Goal: Information Seeking & Learning: Understand process/instructions

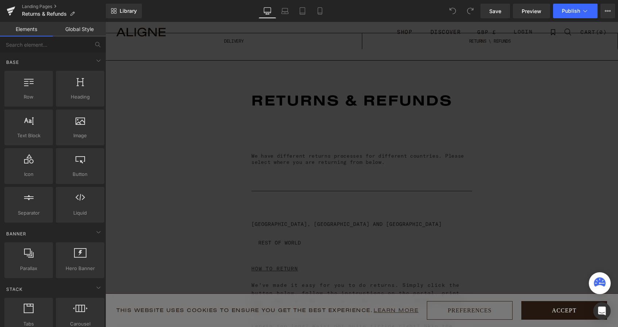
scroll to position [1650, 512]
click at [560, 309] on button "Accept" at bounding box center [564, 310] width 86 height 19
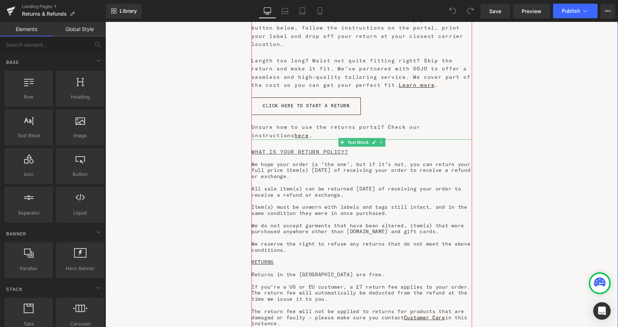
scroll to position [270, 0]
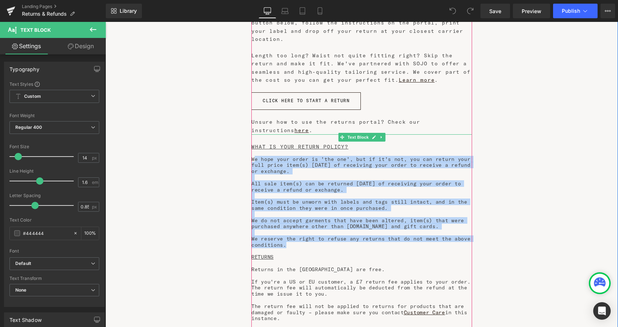
drag, startPoint x: 293, startPoint y: 227, endPoint x: 254, endPoint y: 141, distance: 94.2
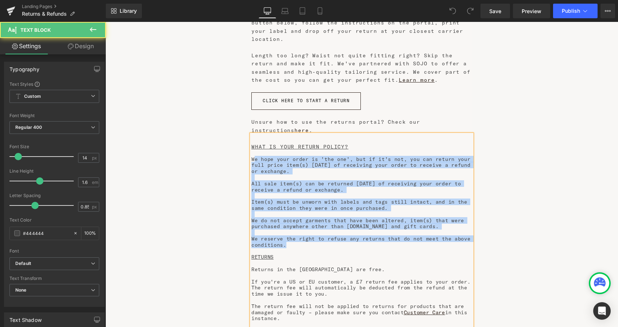
click at [287, 180] on span "All sale item(s) can be returned [DATE] of receiving your order to receive a re…" at bounding box center [355, 186] width 209 height 13
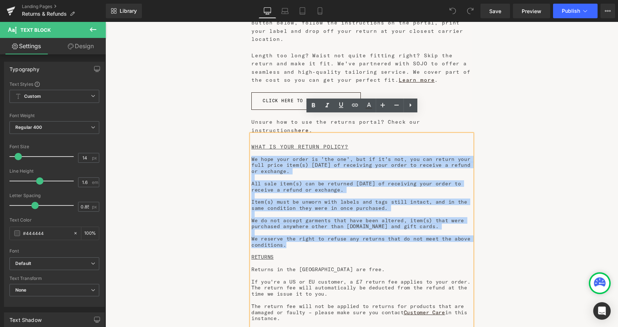
drag, startPoint x: 287, startPoint y: 227, endPoint x: 252, endPoint y: 139, distance: 94.8
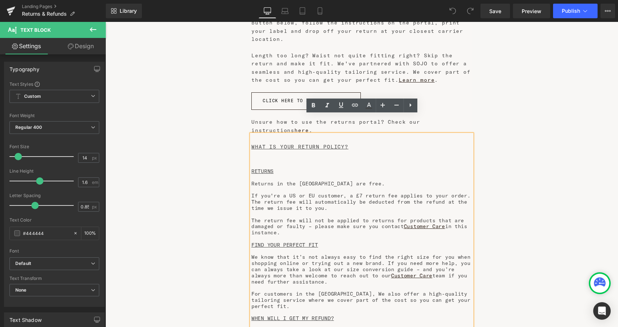
scroll to position [1564, 512]
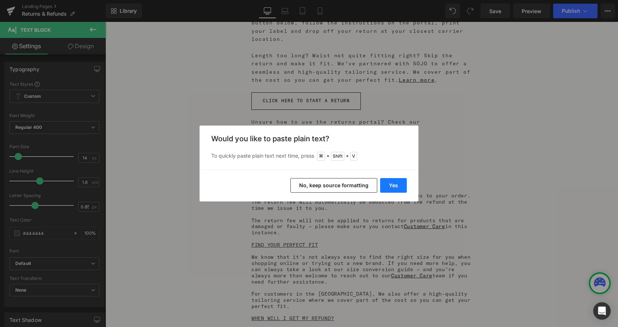
click at [396, 183] on button "Yes" at bounding box center [393, 185] width 27 height 15
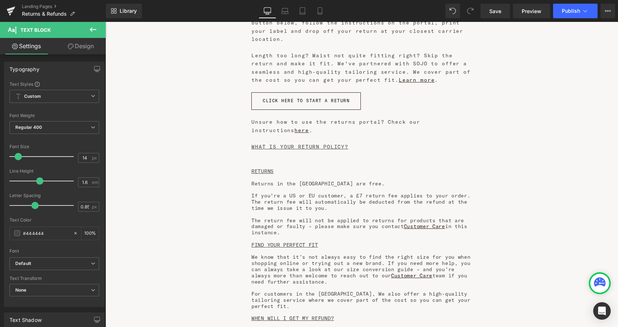
scroll to position [1718, 512]
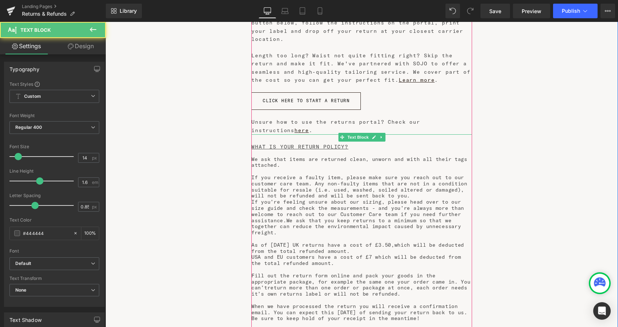
click at [397, 175] on p "If you receive a faulty item, please make sure you reach out to our customer ca…" at bounding box center [361, 186] width 221 height 24
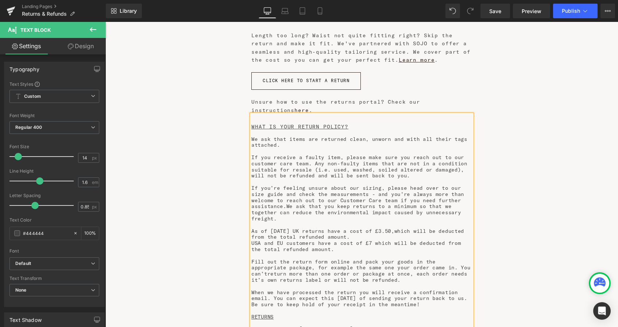
scroll to position [293, 0]
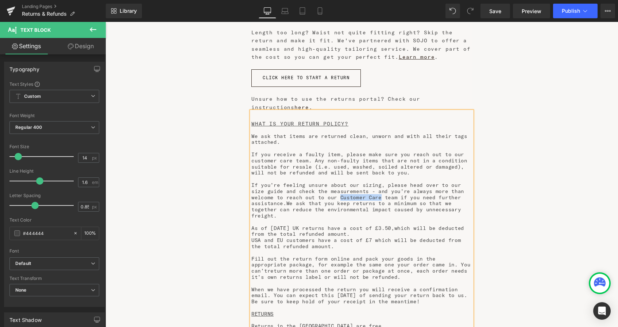
drag, startPoint x: 313, startPoint y: 178, endPoint x: 352, endPoint y: 180, distance: 39.8
click at [352, 182] on p "If you’re feeling unsure about our sizing, please head over to our size guide a…" at bounding box center [361, 200] width 221 height 37
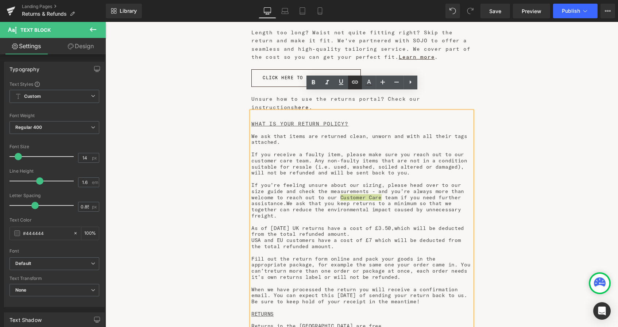
click at [354, 82] on icon at bounding box center [355, 82] width 6 height 3
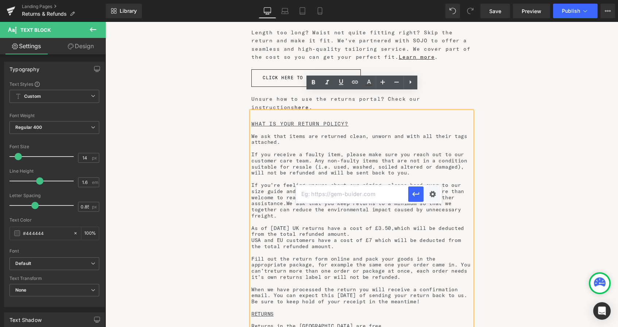
click at [321, 196] on input "text" at bounding box center [352, 194] width 112 height 18
paste input "[URL][DOMAIN_NAME]"
type input "[URL][DOMAIN_NAME]"
click at [415, 191] on icon "button" at bounding box center [415, 194] width 9 height 9
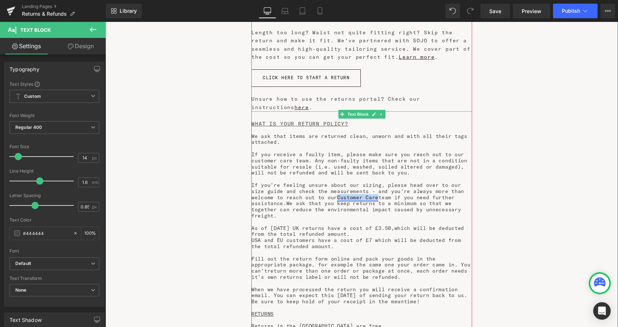
drag, startPoint x: 352, startPoint y: 178, endPoint x: 313, endPoint y: 178, distance: 39.8
click at [313, 182] on p "If you’re feeling unsure about our sizing, please head over to our size guide a…" at bounding box center [361, 200] width 221 height 37
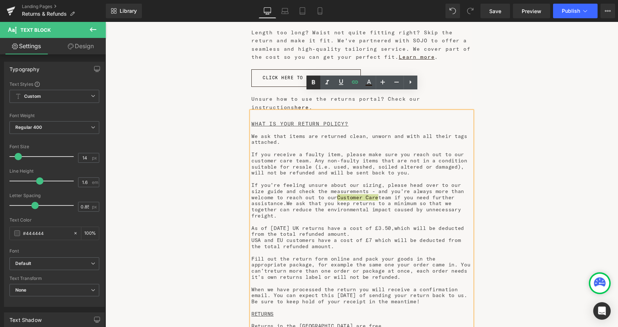
click at [313, 82] on icon at bounding box center [313, 82] width 3 height 4
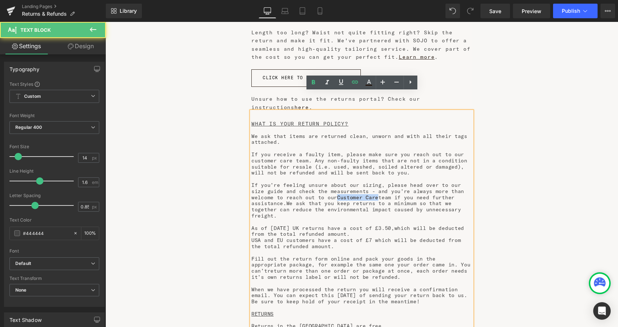
drag, startPoint x: 353, startPoint y: 179, endPoint x: 311, endPoint y: 179, distance: 41.6
click at [311, 182] on p "If you’re feeling unsure about our sizing, please head over to our size guide a…" at bounding box center [361, 200] width 221 height 37
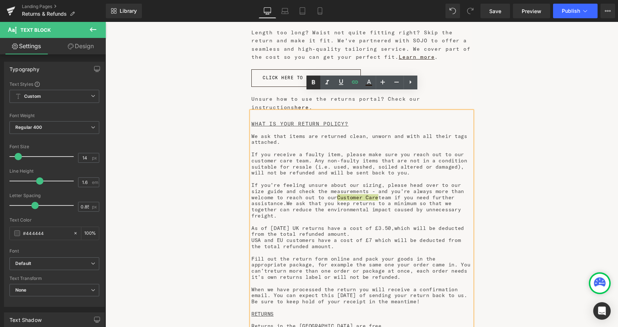
click at [312, 84] on icon at bounding box center [313, 82] width 3 height 4
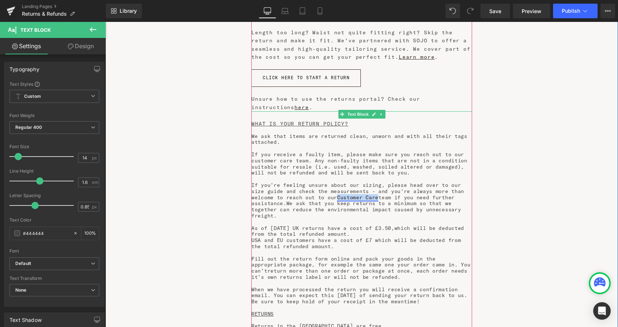
drag, startPoint x: 352, startPoint y: 179, endPoint x: 313, endPoint y: 179, distance: 39.4
click at [313, 182] on p "If you’re feeling unsure about our sizing, please head over to our size guide a…" at bounding box center [361, 200] width 221 height 37
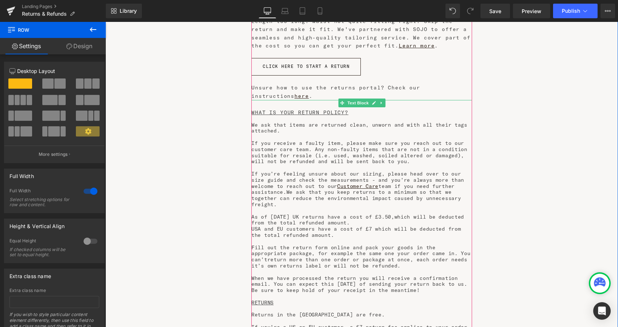
scroll to position [306, 0]
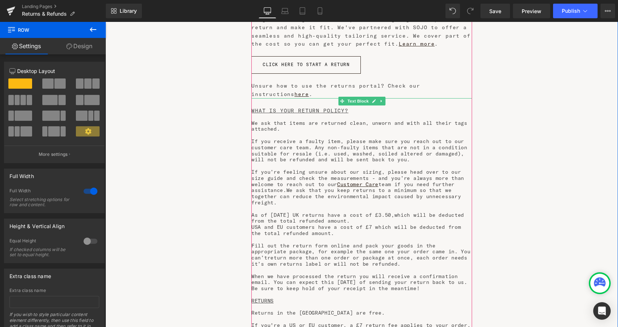
click at [445, 243] on p "Fill out the return form online and pack your goods in the appropriate package,…" at bounding box center [361, 255] width 221 height 24
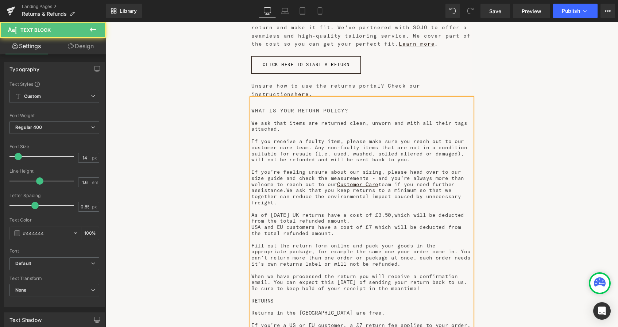
click at [401, 212] on p "As of [DATE] UK returns have a cost of £3.50,which will be deducted from the to…" at bounding box center [361, 218] width 221 height 12
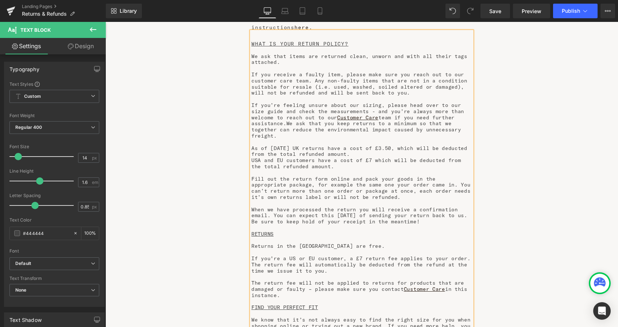
scroll to position [374, 0]
click at [332, 242] on span "Returns in the [GEOGRAPHIC_DATA] are free." at bounding box center [317, 245] width 133 height 7
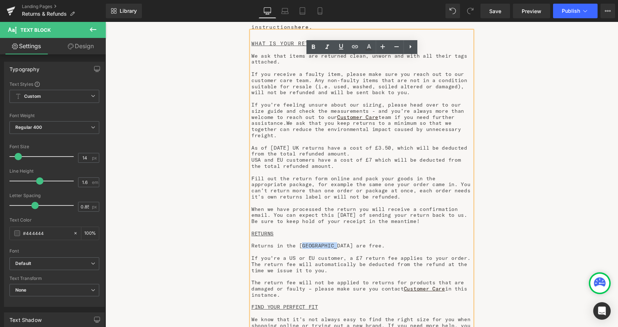
drag, startPoint x: 334, startPoint y: 221, endPoint x: 299, endPoint y: 220, distance: 35.4
click at [299, 242] on span "Returns in the [GEOGRAPHIC_DATA] are free." at bounding box center [317, 245] width 133 height 7
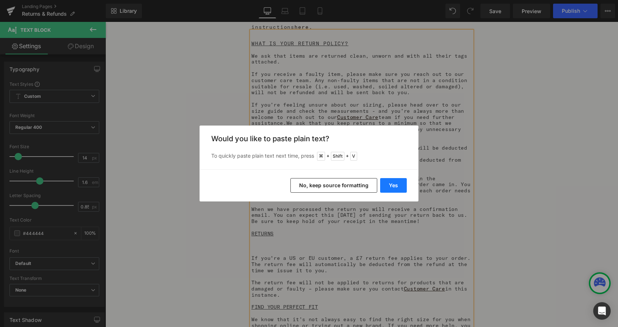
click at [398, 186] on button "Yes" at bounding box center [393, 185] width 27 height 15
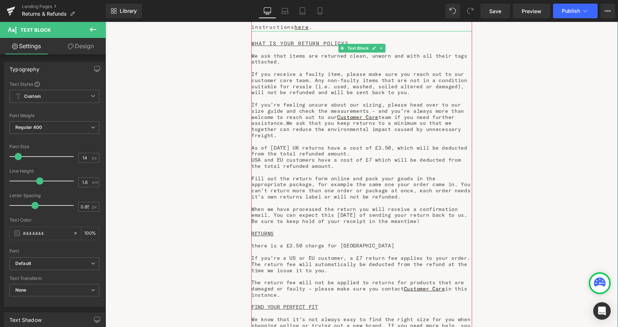
click at [255, 242] on span "there is a £3.50 charge for [GEOGRAPHIC_DATA]" at bounding box center [322, 245] width 143 height 7
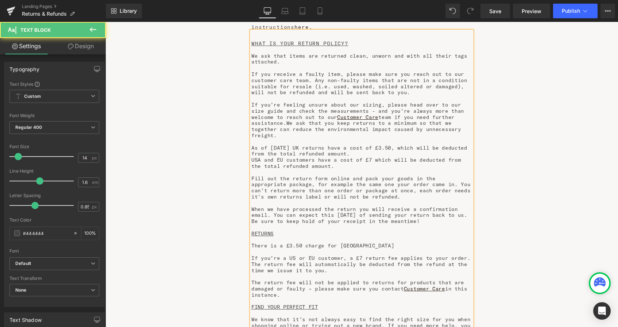
click at [348, 243] on p "There is a £3.50 charge for [GEOGRAPHIC_DATA]" at bounding box center [361, 246] width 221 height 6
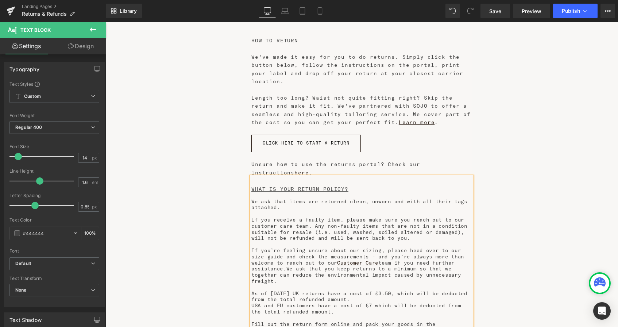
scroll to position [217, 0]
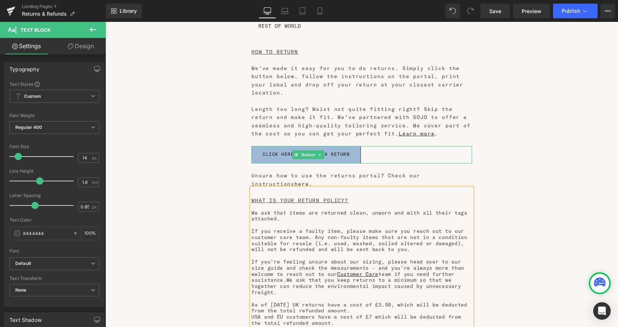
click at [336, 152] on span "CLICK HERE TO START A RETURN" at bounding box center [306, 154] width 87 height 5
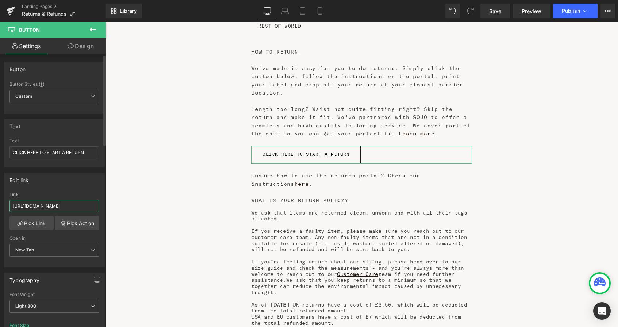
click at [81, 206] on input "[URL][DOMAIN_NAME]" at bounding box center [54, 206] width 90 height 12
click at [496, 8] on span "Save" at bounding box center [495, 11] width 12 height 8
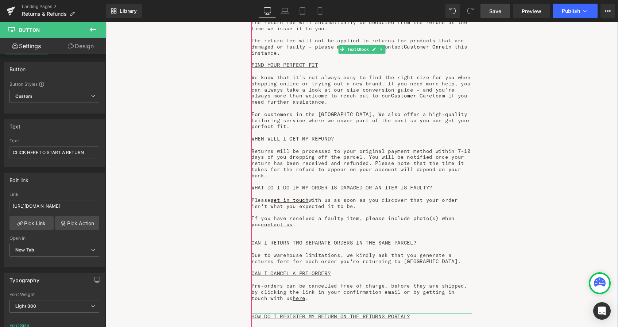
scroll to position [616, 0]
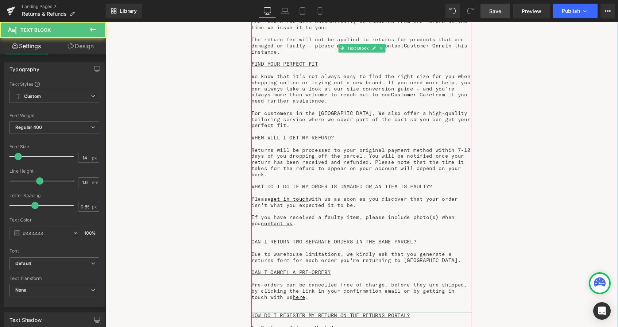
click at [267, 251] on span "Due to warehouse limitations, we kindly ask that you generate a returns form fo…" at bounding box center [355, 257] width 209 height 13
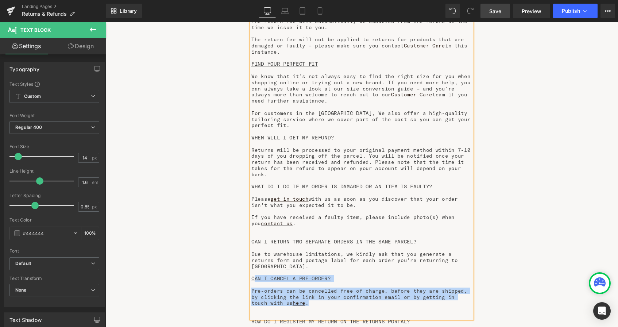
drag, startPoint x: 277, startPoint y: 260, endPoint x: 255, endPoint y: 237, distance: 32.5
click at [255, 237] on div "WHAT IS YOUR RETURN POLICY? We ask that items are returned clean, unworn and wi…" at bounding box center [361, 53] width 221 height 530
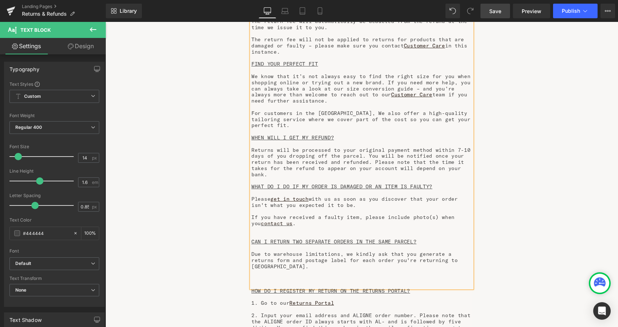
scroll to position [1693, 512]
click at [529, 153] on div "RETURNS & REFUNDS Heading Separator We have different returns processes for dif…" at bounding box center [361, 12] width 512 height 1125
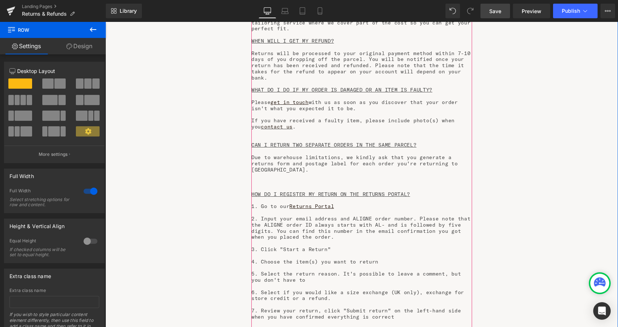
scroll to position [713, 0]
click at [320, 202] on u "Returns Portal" at bounding box center [311, 205] width 45 height 7
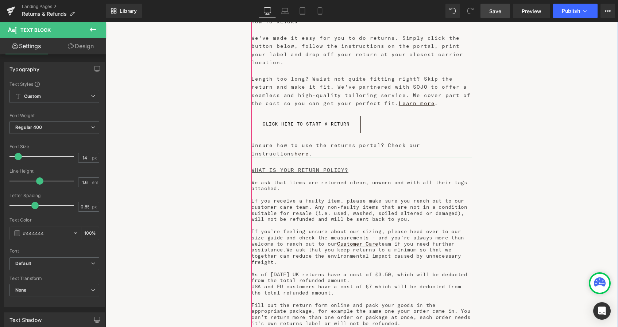
scroll to position [246, 0]
click at [311, 121] on span "Button" at bounding box center [308, 125] width 17 height 9
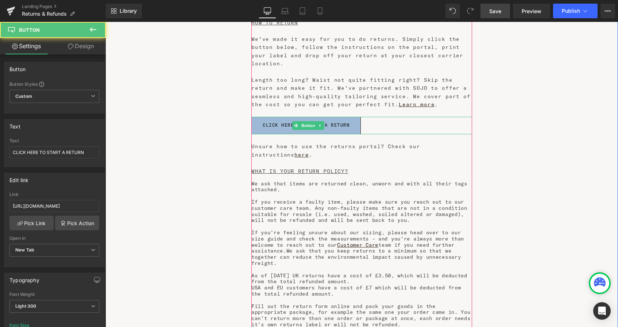
click at [338, 123] on span "CLICK HERE TO START A RETURN" at bounding box center [306, 125] width 87 height 5
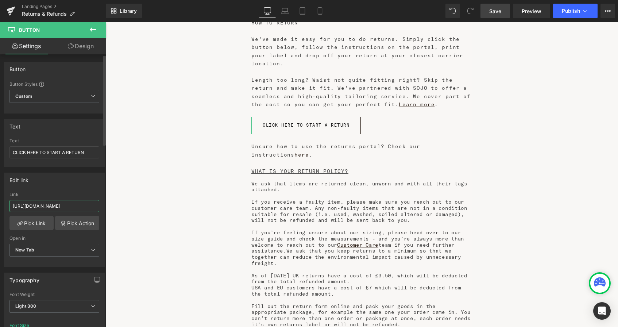
click at [80, 204] on input "[URL][DOMAIN_NAME]" at bounding box center [54, 206] width 90 height 12
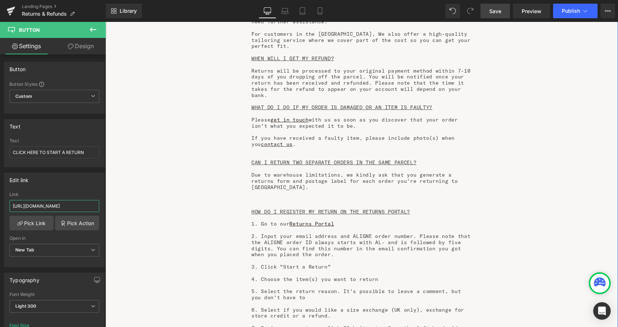
scroll to position [701, 0]
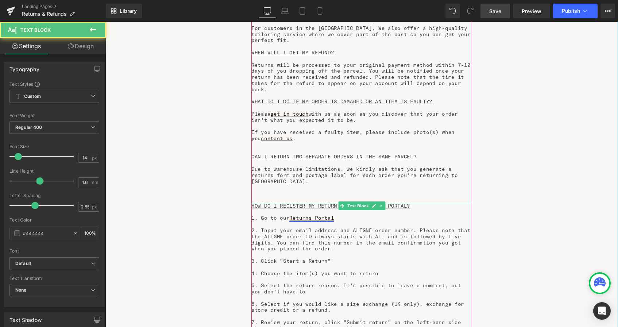
click at [334, 214] on u "Returns Portal" at bounding box center [311, 217] width 45 height 7
click at [324, 214] on u "Returns Portal" at bounding box center [311, 217] width 45 height 7
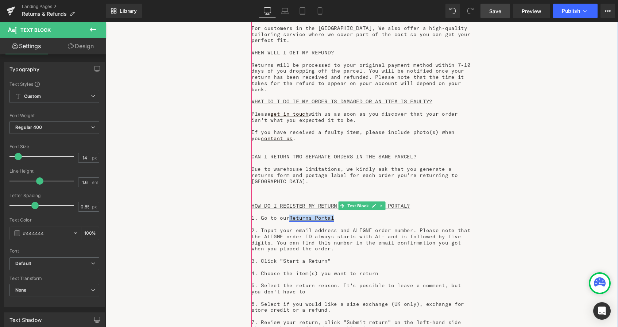
drag, startPoint x: 336, startPoint y: 175, endPoint x: 292, endPoint y: 174, distance: 44.2
click at [292, 215] on p "1. Go to our Returns Portal" at bounding box center [361, 218] width 221 height 6
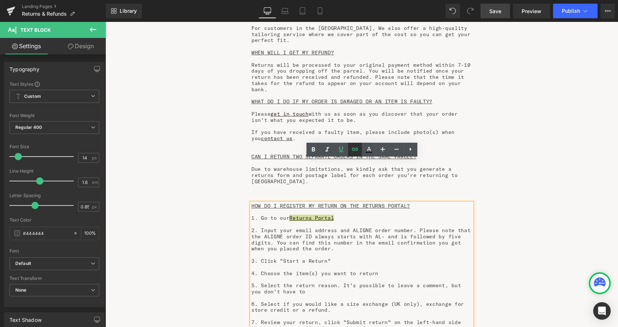
click at [356, 147] on icon at bounding box center [355, 149] width 9 height 9
drag, startPoint x: 354, startPoint y: 192, endPoint x: 279, endPoint y: 191, distance: 75.1
click at [279, 191] on input "[URL][DOMAIN_NAME]" at bounding box center [332, 190] width 112 height 18
paste input "[DOMAIN_NAME][URL]"
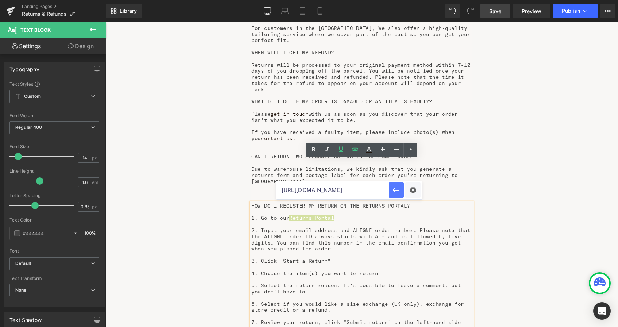
type input "[URL][DOMAIN_NAME]"
click at [396, 189] on icon "button" at bounding box center [396, 190] width 9 height 9
click at [401, 215] on p "1. Go to our Returns Portal" at bounding box center [361, 218] width 221 height 6
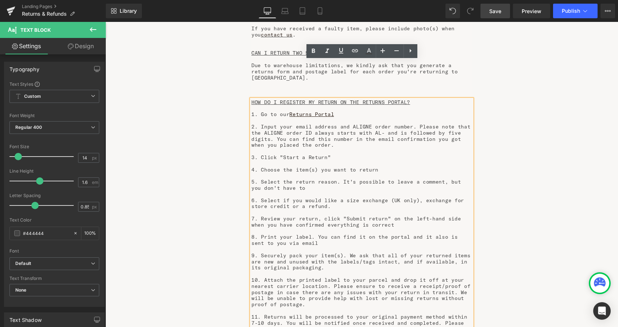
scroll to position [806, 0]
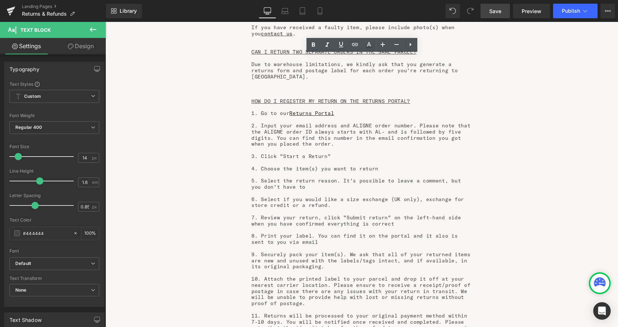
click at [493, 11] on span "Save" at bounding box center [495, 11] width 12 height 8
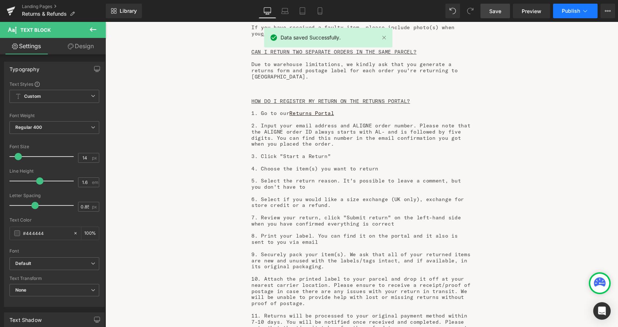
click at [574, 9] on span "Publish" at bounding box center [571, 11] width 18 height 6
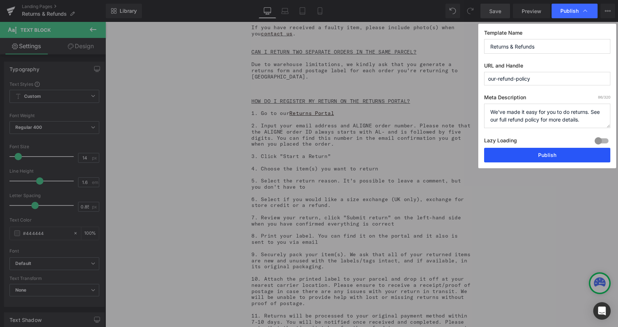
click at [563, 156] on button "Publish" at bounding box center [547, 155] width 126 height 15
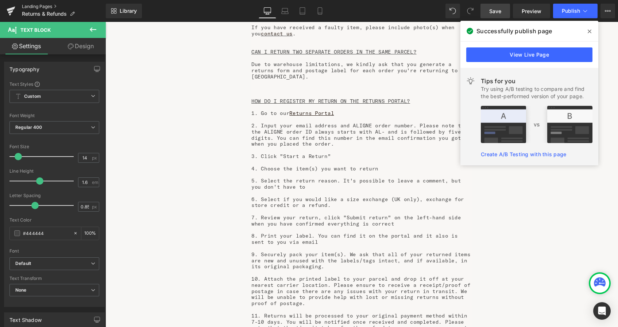
click at [36, 7] on link "Landing Pages" at bounding box center [64, 7] width 84 height 6
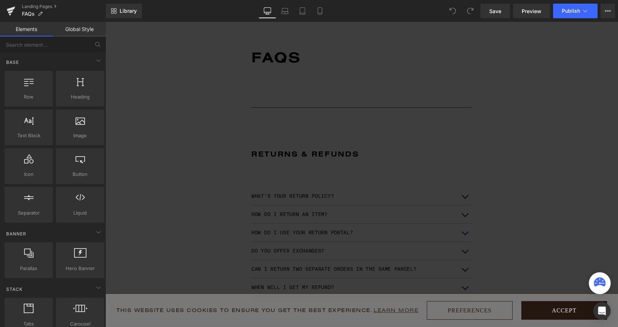
scroll to position [1608, 512]
click at [540, 309] on button "Accept" at bounding box center [564, 310] width 86 height 19
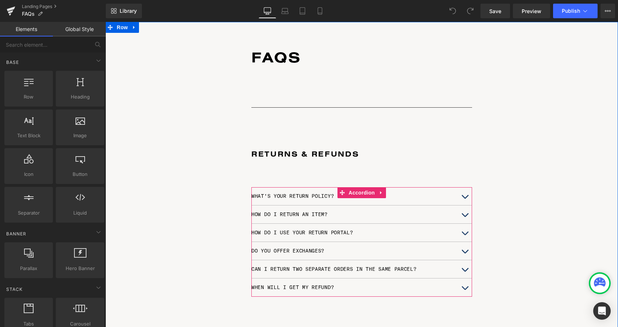
click at [465, 196] on button "button" at bounding box center [464, 196] width 15 height 18
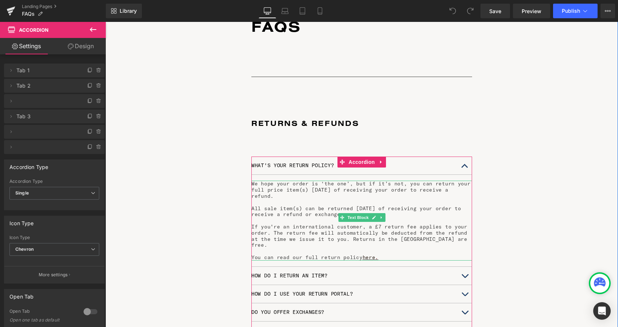
scroll to position [39, 0]
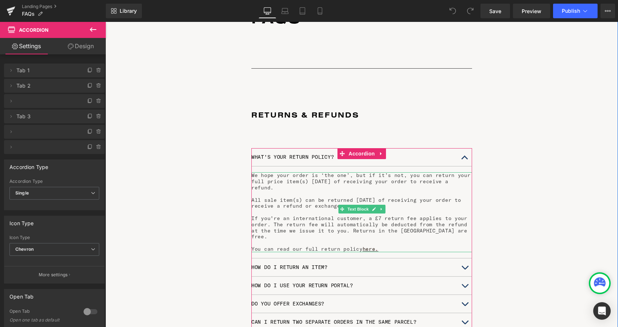
click at [257, 218] on p "If you're an international customer, a £7 return fee applies to your order. The…" at bounding box center [361, 227] width 221 height 24
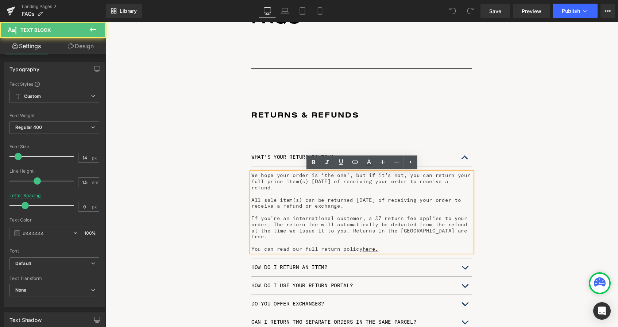
click at [253, 217] on p "If you're an international customer, a £7 return fee applies to your order. The…" at bounding box center [361, 227] width 221 height 24
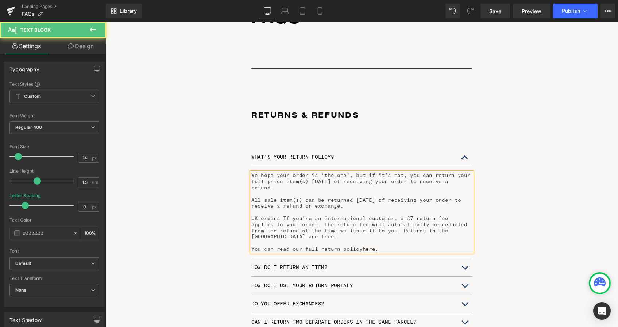
click at [256, 218] on p "UK orders If you're an international customer, a £7 return fee applies to your …" at bounding box center [361, 227] width 221 height 24
drag, startPoint x: 411, startPoint y: 218, endPoint x: 377, endPoint y: 218, distance: 34.3
click at [377, 218] on p "There is a £3.30 charge for UK returns. If you're an international customer, a …" at bounding box center [361, 227] width 221 height 24
drag, startPoint x: 394, startPoint y: 225, endPoint x: 271, endPoint y: 224, distance: 122.9
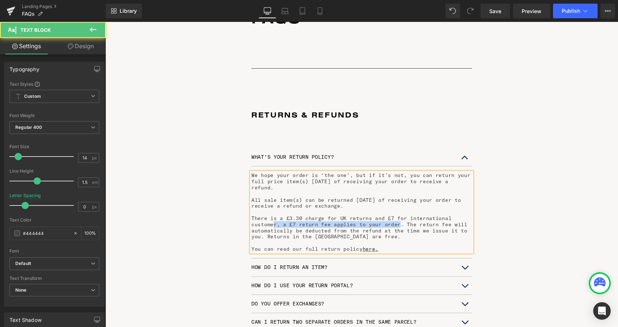
click at [271, 224] on p "There is a £3.30 charge for UK returns and £7 for international customer, a £7 …" at bounding box center [361, 227] width 221 height 24
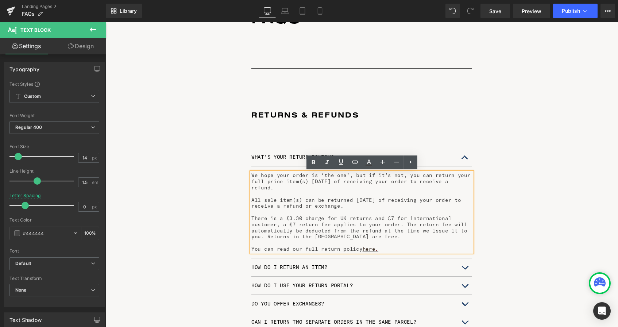
scroll to position [4, 4]
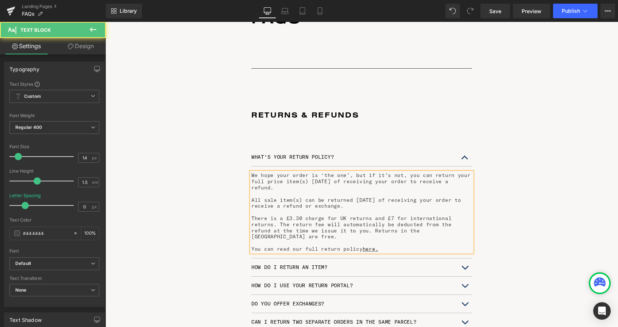
click at [296, 218] on p "There is a £3.30 charge for UK returns and £7 for international returns. The re…" at bounding box center [361, 227] width 221 height 24
click at [374, 232] on p "There is a £3.50 charge for UK returns and £7 for international returns. The re…" at bounding box center [361, 227] width 221 height 24
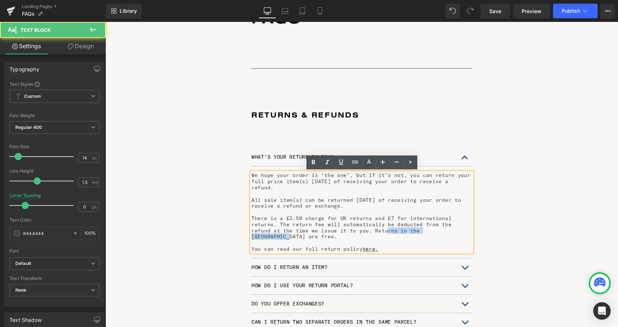
drag, startPoint x: 413, startPoint y: 230, endPoint x: 340, endPoint y: 230, distance: 73.0
click at [340, 230] on p "There is a £3.50 charge for UK returns and £7 for international returns. The re…" at bounding box center [361, 227] width 221 height 24
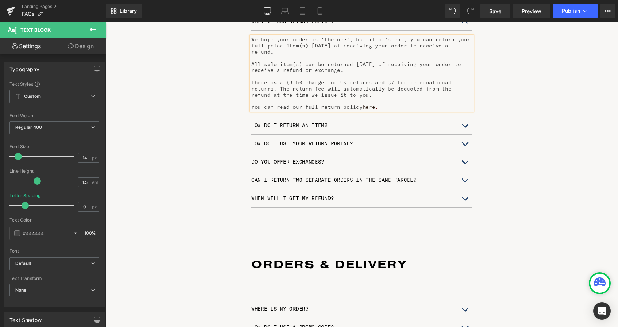
scroll to position [173, 0]
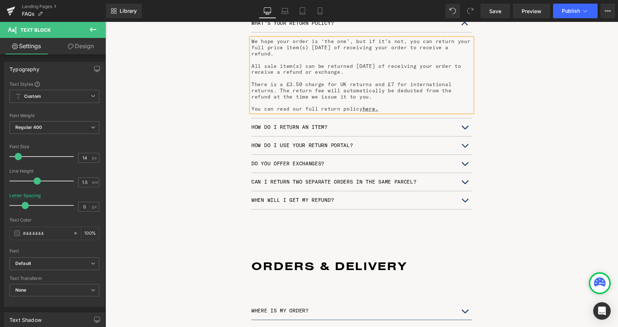
click at [466, 143] on button "button" at bounding box center [464, 145] width 15 height 18
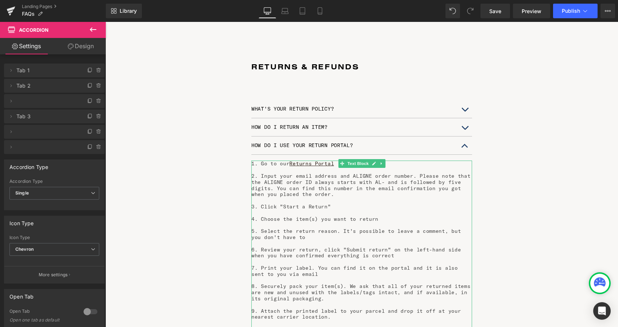
scroll to position [108, 0]
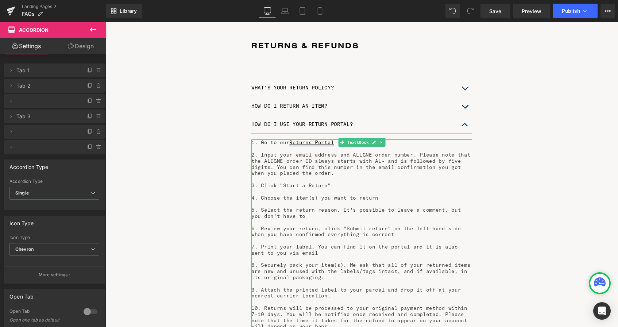
click at [317, 142] on u "Returns Portal" at bounding box center [311, 142] width 45 height 7
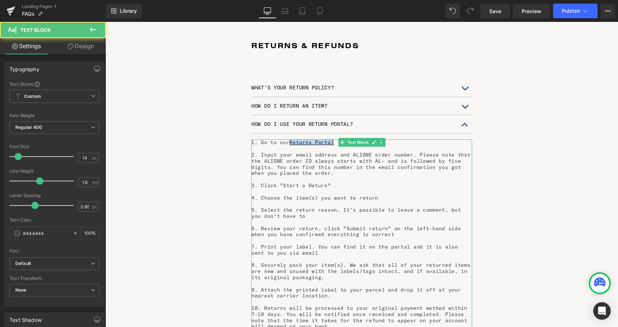
drag, startPoint x: 335, startPoint y: 142, endPoint x: 290, endPoint y: 142, distance: 45.2
click at [290, 142] on p "1. Go to our Returns Portal" at bounding box center [361, 142] width 221 height 6
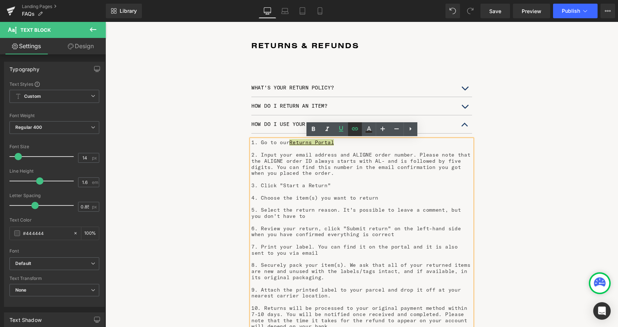
click at [354, 128] on icon at bounding box center [355, 128] width 6 height 3
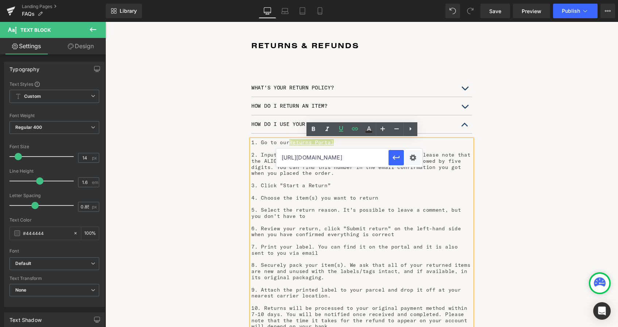
drag, startPoint x: 456, startPoint y: 181, endPoint x: 273, endPoint y: 157, distance: 184.2
click at [329, 158] on input "text" at bounding box center [332, 157] width 112 height 18
paste input "[URL][DOMAIN_NAME]"
type input "[URL][DOMAIN_NAME]"
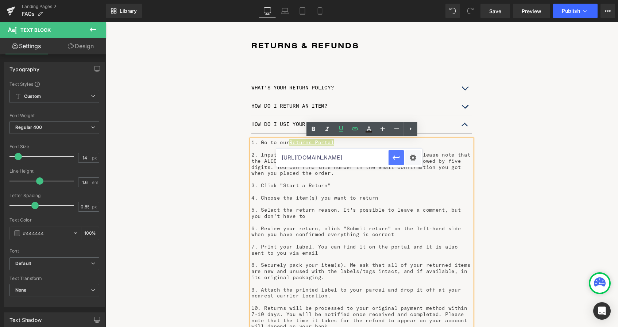
click at [396, 157] on icon "button" at bounding box center [396, 157] width 9 height 9
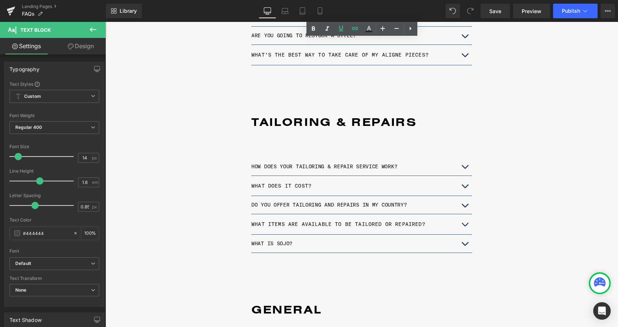
scroll to position [842, 0]
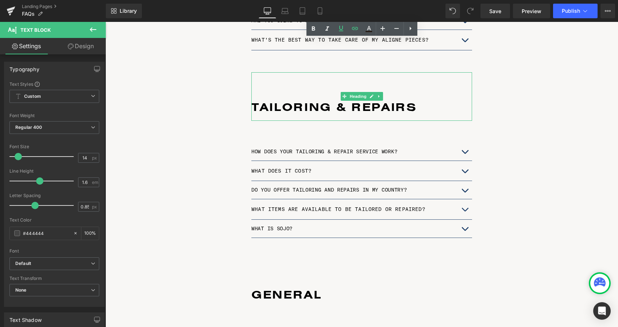
click at [275, 85] on h1 at bounding box center [361, 92] width 221 height 15
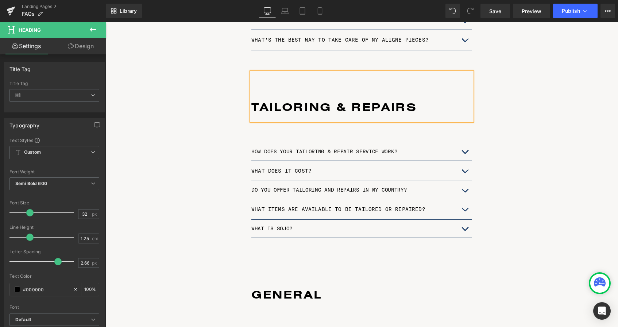
click at [389, 75] on div "TAILORING & REPAIRS" at bounding box center [361, 96] width 221 height 49
click at [410, 55] on icon at bounding box center [411, 56] width 2 height 4
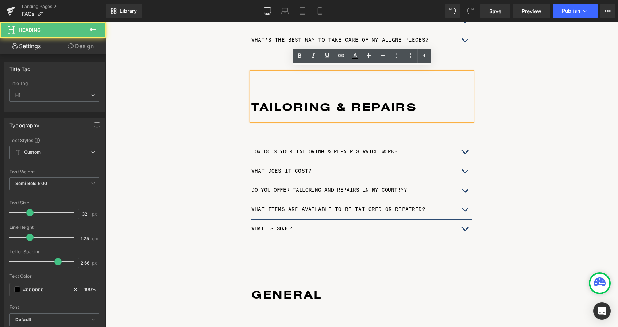
click at [443, 99] on h1 "TAILORING & REPAIRS" at bounding box center [361, 106] width 221 height 15
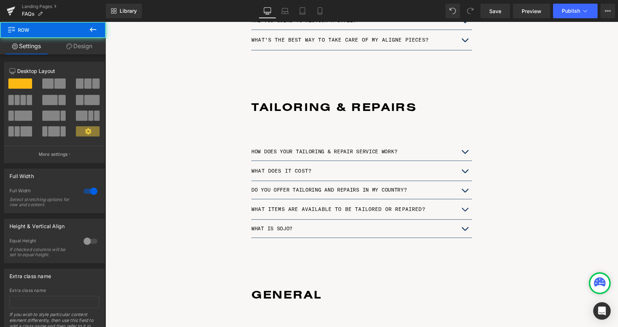
click at [256, 89] on h1 at bounding box center [361, 92] width 221 height 15
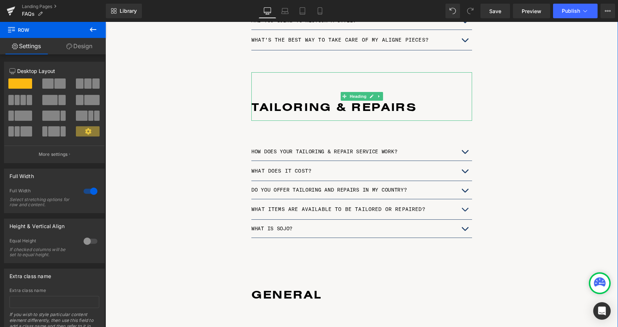
click at [253, 72] on div "TAILORING & REPAIRS" at bounding box center [361, 96] width 221 height 49
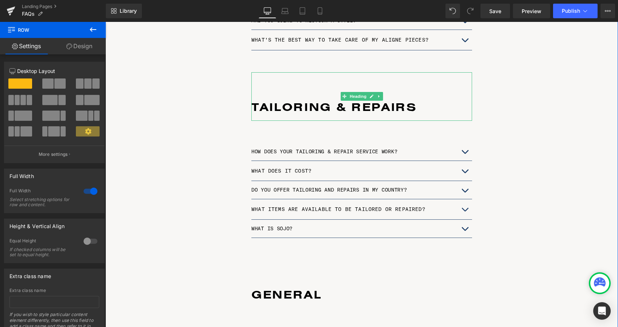
click at [256, 72] on div "TAILORING & REPAIRS" at bounding box center [361, 96] width 221 height 49
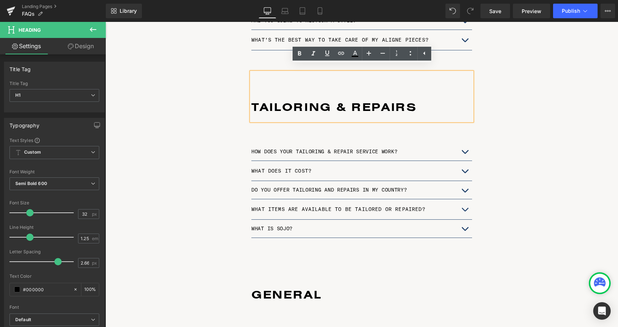
click at [267, 115] on div "TAILORING & REPAIRS" at bounding box center [361, 96] width 221 height 49
click at [267, 116] on div "TAILORING & REPAIRS" at bounding box center [361, 96] width 221 height 49
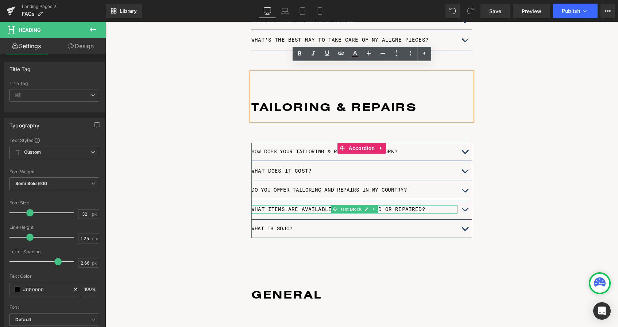
click at [265, 205] on div "WHAT ITEMS ARE AVAILABLE TO BE TAILORED OR REPAIRED?" at bounding box center [354, 209] width 206 height 8
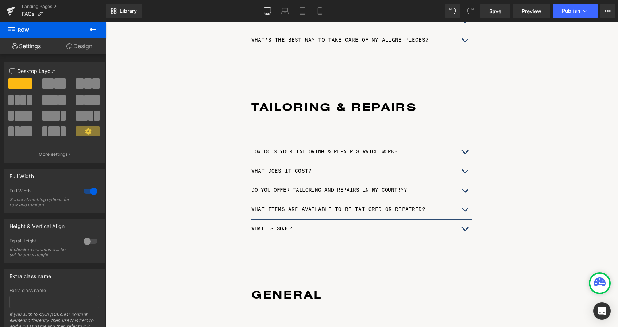
click at [105, 22] on div at bounding box center [105, 22] width 0 height 0
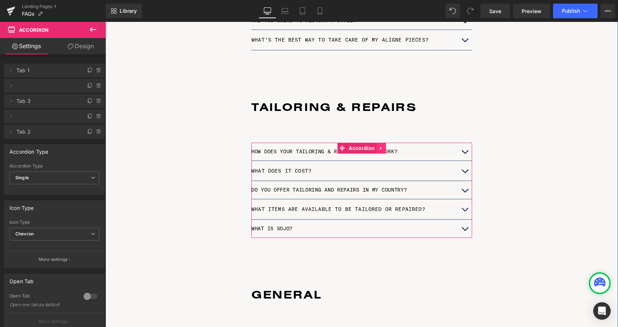
click at [381, 143] on link at bounding box center [380, 148] width 9 height 11
click at [387, 146] on icon at bounding box center [385, 148] width 5 height 5
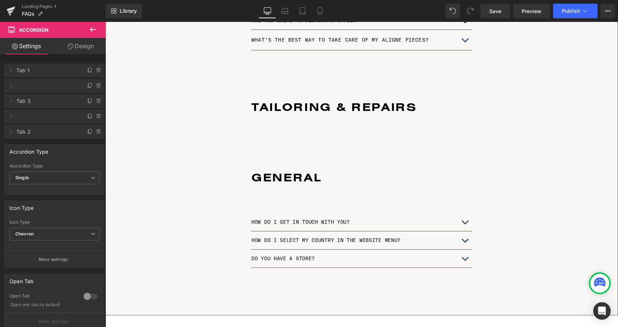
scroll to position [1693, 512]
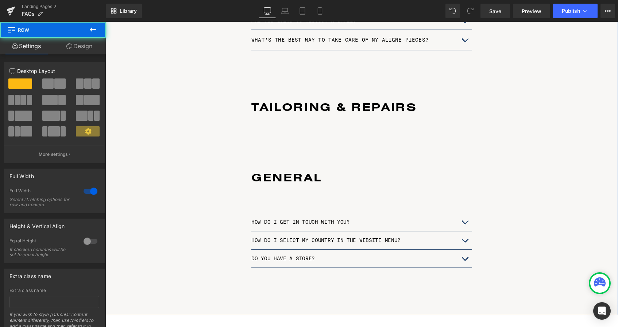
click at [371, 73] on div "TAILORING & REPAIRS" at bounding box center [361, 96] width 221 height 49
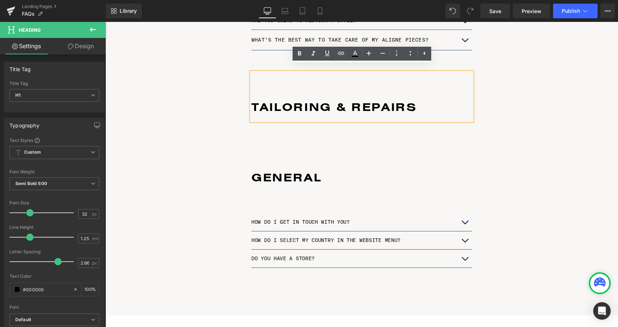
click at [346, 85] on h1 at bounding box center [361, 92] width 221 height 15
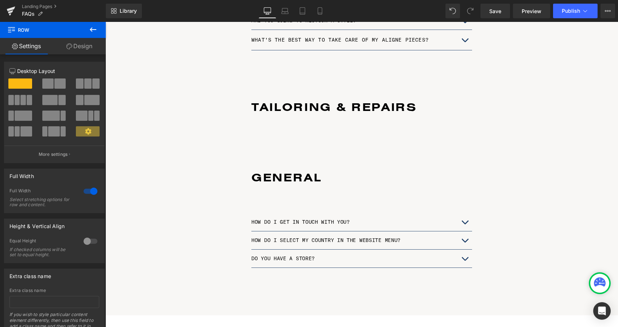
click at [266, 105] on h1 "TAILORING & REPAIRS" at bounding box center [361, 106] width 221 height 15
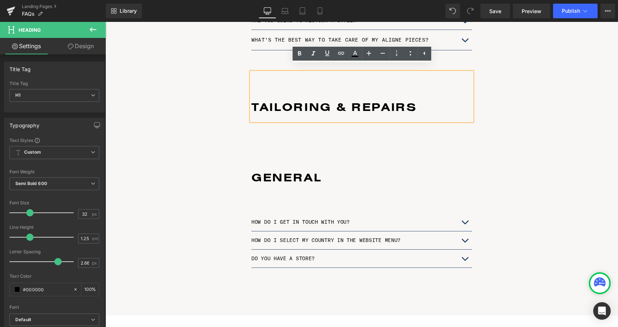
click at [251, 114] on div at bounding box center [361, 117] width 221 height 7
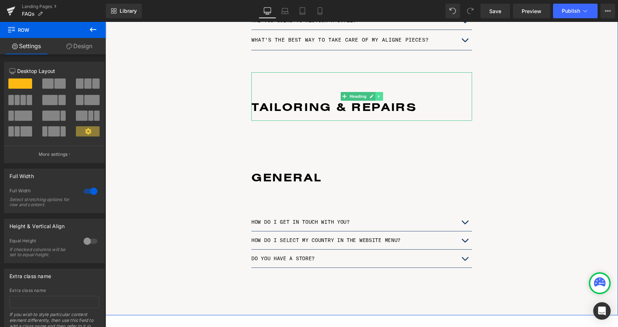
click at [379, 95] on icon at bounding box center [378, 96] width 1 height 3
click at [383, 94] on icon at bounding box center [383, 96] width 4 height 4
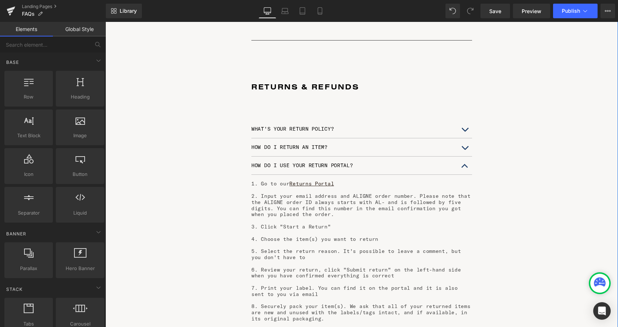
scroll to position [67, 0]
click at [495, 11] on span "Save" at bounding box center [495, 11] width 12 height 8
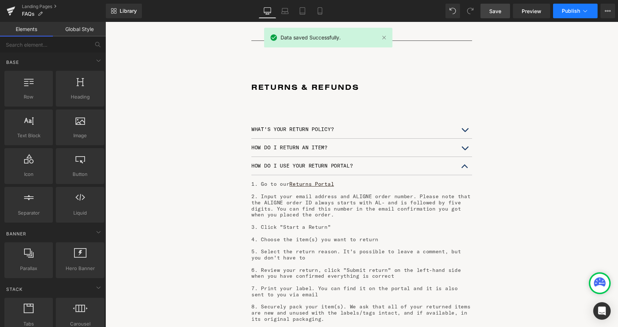
click at [572, 8] on span "Publish" at bounding box center [571, 11] width 18 height 6
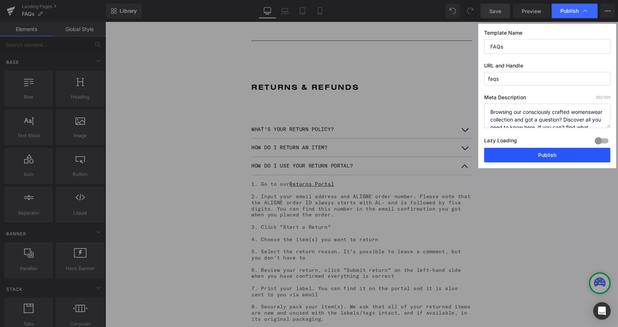
click at [548, 155] on button "Publish" at bounding box center [547, 155] width 126 height 15
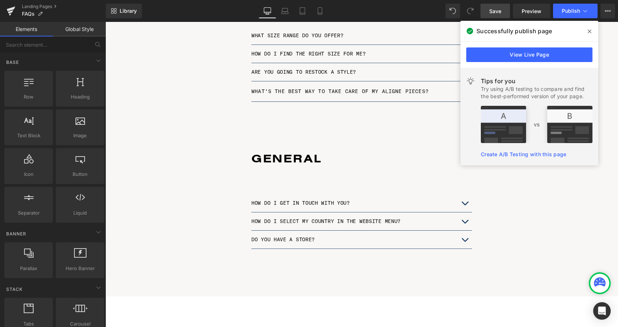
scroll to position [780, 0]
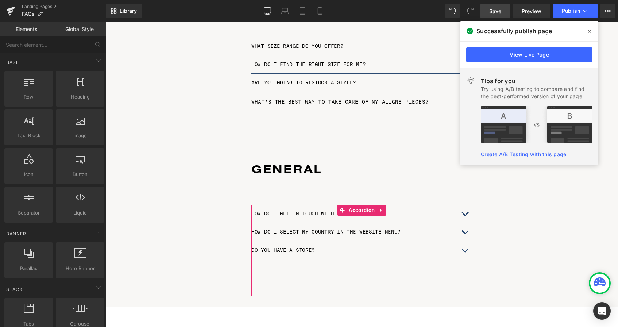
click at [467, 242] on button "button" at bounding box center [464, 250] width 15 height 18
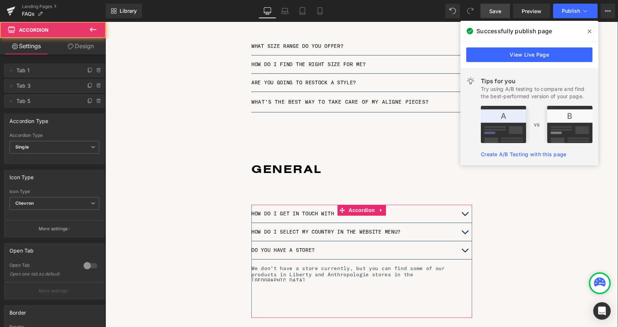
scroll to position [1646, 512]
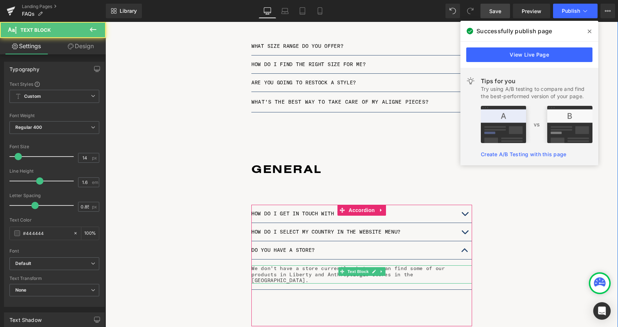
click at [303, 265] on p "We don't have a store currently, but you can find some of our products in Liber…" at bounding box center [361, 274] width 221 height 18
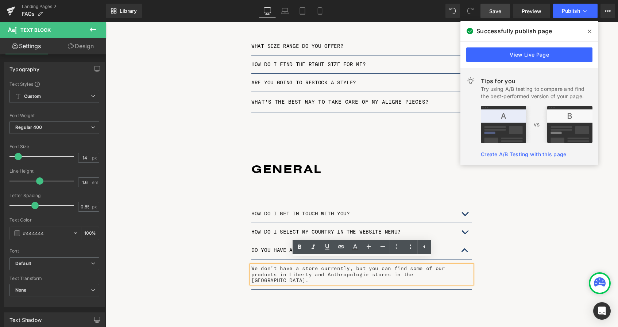
click at [347, 265] on p "We don't have a store currently, but you can find some of our products in Liber…" at bounding box center [361, 274] width 221 height 18
click at [297, 265] on p "We don't have a store currently, but you can find some of our products in Liber…" at bounding box center [361, 274] width 221 height 18
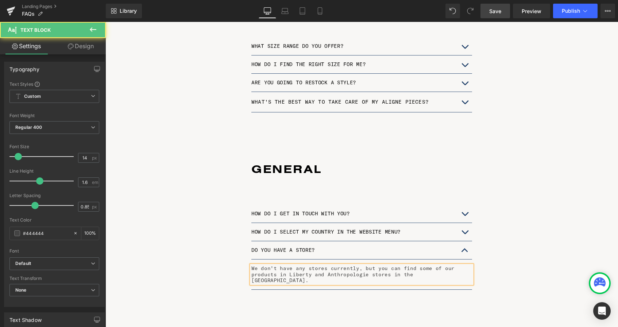
click at [371, 265] on p "We don't have any stores currently, but you can find some of our products in Li…" at bounding box center [361, 274] width 221 height 18
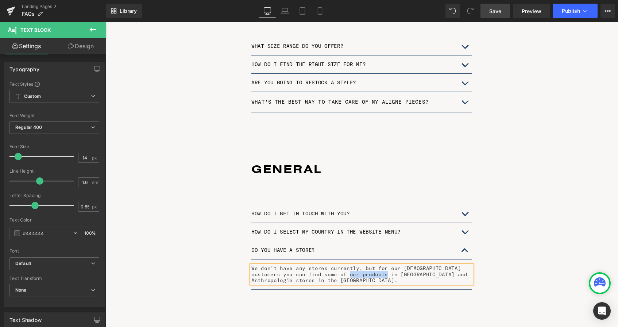
drag, startPoint x: 376, startPoint y: 269, endPoint x: 341, endPoint y: 268, distance: 35.0
click at [341, 268] on p "We don't have any stores currently, but for our US customers you can find some …" at bounding box center [361, 274] width 221 height 18
click at [384, 269] on p "We don't have any stores currently, but for our US customers you can find some …" at bounding box center [361, 274] width 221 height 18
drag, startPoint x: 438, startPoint y: 262, endPoint x: 374, endPoint y: 261, distance: 63.8
click at [374, 265] on p "We don't have any stores currently, but for our US customers you can find some …" at bounding box center [361, 274] width 221 height 18
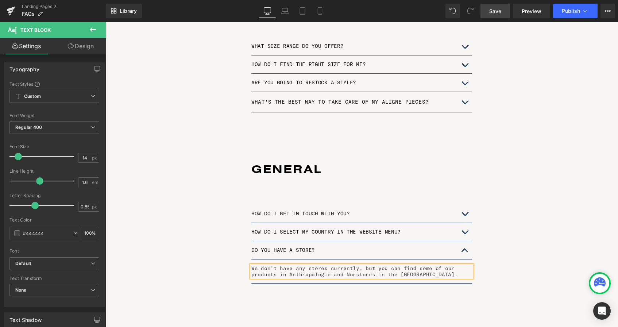
click at [402, 268] on p "We don't have any stores currently, but you can find some of our products in An…" at bounding box center [361, 271] width 221 height 12
click at [353, 267] on p "We don't have any stores currently, but you can find some of our products in An…" at bounding box center [361, 271] width 221 height 12
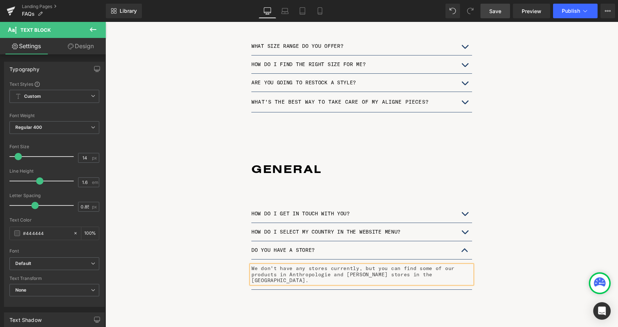
click at [352, 269] on p "We don't have any stores currently, but you can find some of our products in An…" at bounding box center [361, 274] width 221 height 18
click at [432, 266] on p "We don't have any stores currently, but you can find some of our products in An…" at bounding box center [361, 274] width 221 height 18
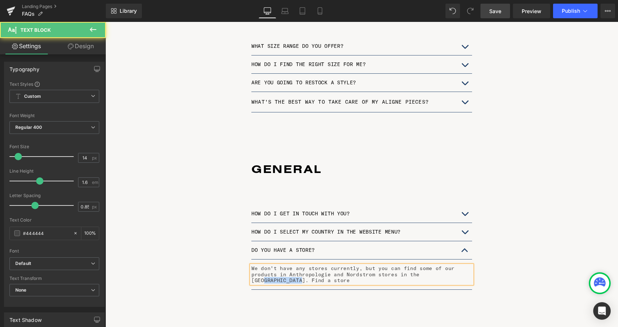
drag, startPoint x: 466, startPoint y: 269, endPoint x: 428, endPoint y: 268, distance: 37.6
click at [428, 268] on p "We don't have any stores currently, but you can find some of our products in An…" at bounding box center [361, 274] width 221 height 18
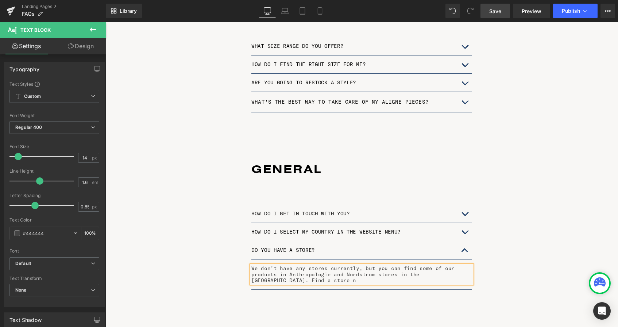
scroll to position [1652, 512]
drag, startPoint x: 279, startPoint y: 274, endPoint x: 291, endPoint y: 274, distance: 12.0
click at [291, 274] on p "We don't have any stores currently, but you can find some of our products in An…" at bounding box center [361, 274] width 221 height 18
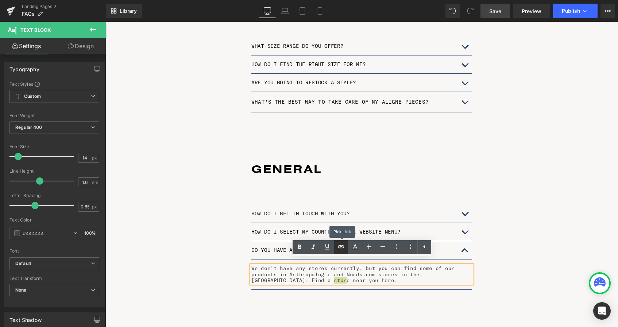
click at [342, 244] on icon at bounding box center [341, 246] width 9 height 9
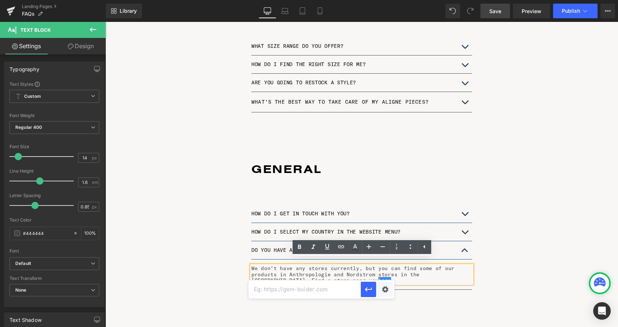
click at [316, 290] on input "text" at bounding box center [304, 289] width 112 height 18
paste input "https://aligne.co/en-us/pages/explore-our-stockists"
type input "https://aligne.co/en-us/pages/explore-our-stockists"
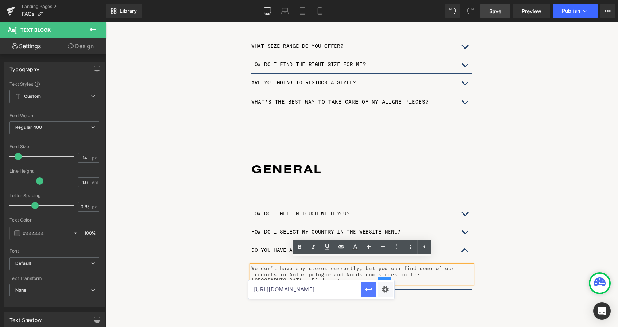
click at [369, 290] on icon "button" at bounding box center [368, 289] width 9 height 9
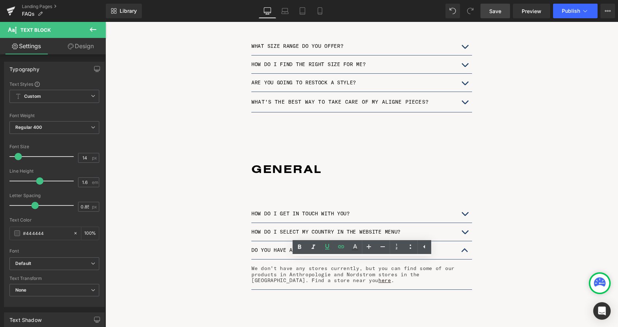
click at [496, 9] on span "Save" at bounding box center [495, 11] width 12 height 8
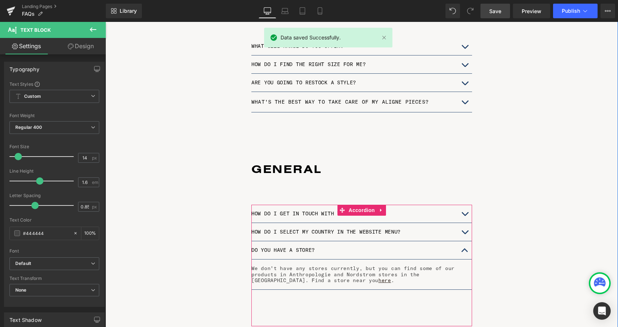
click at [465, 224] on button "button" at bounding box center [464, 232] width 15 height 18
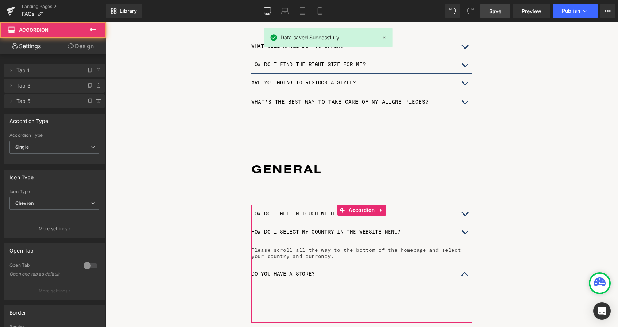
scroll to position [3, 4]
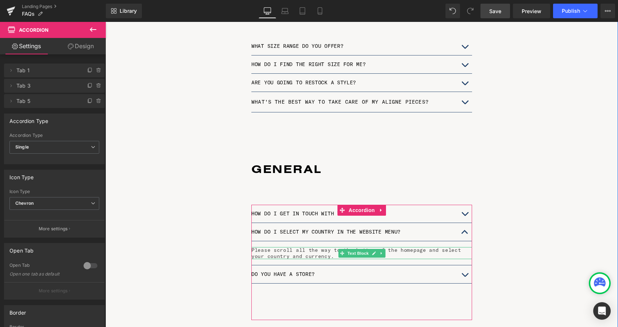
click at [323, 247] on span "Please scroll all the way to the bottom of the homepage and select your country…" at bounding box center [355, 253] width 209 height 13
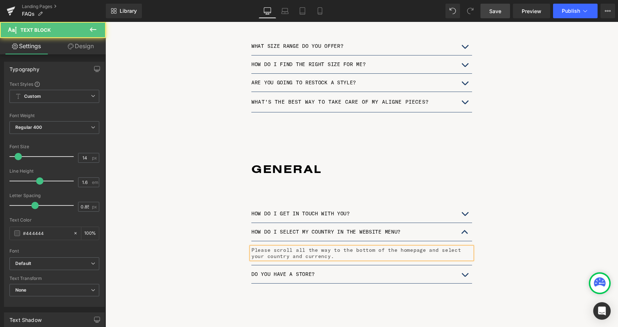
click at [370, 247] on span "Please scroll all the way to the bottom of the homepage and select your country…" at bounding box center [355, 253] width 209 height 13
click at [312, 251] on span "Please scroll all the way to the top of the homepage and select your country an…" at bounding box center [359, 253] width 216 height 13
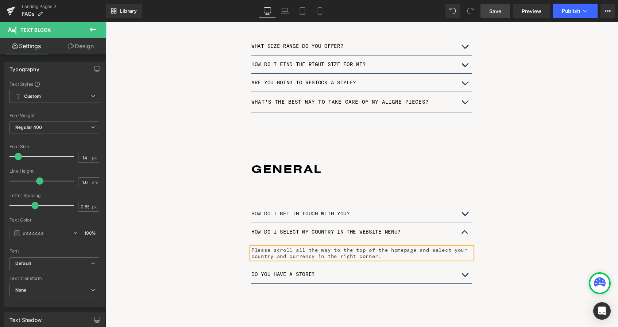
click at [252, 247] on span "Please scroll all the way to the top of the homepage and select your country an…" at bounding box center [359, 253] width 216 height 13
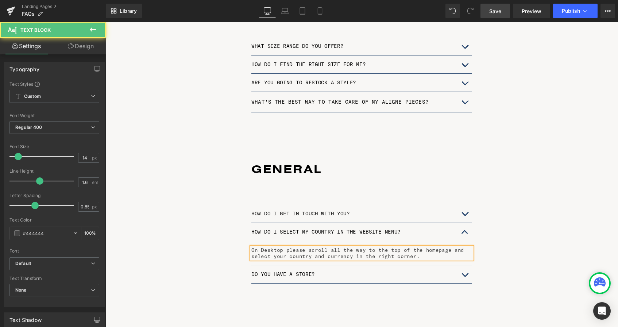
click at [413, 250] on span "On Desktop please scroll all the way to the top of the homepage and select your…" at bounding box center [357, 253] width 213 height 13
click at [282, 247] on span "On Desktop please scroll all the way to the top of the homepage and select your…" at bounding box center [357, 253] width 213 height 13
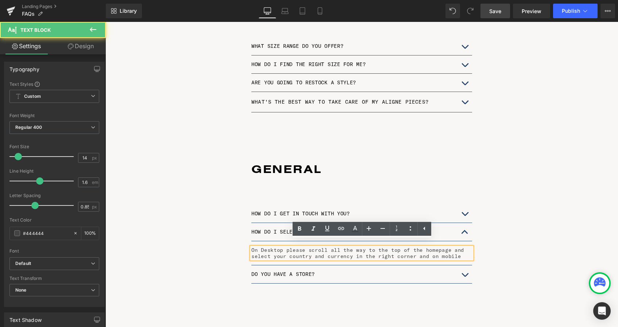
click at [259, 247] on span "On Desktop please scroll all the way to the top of the homepage and select your…" at bounding box center [357, 253] width 213 height 13
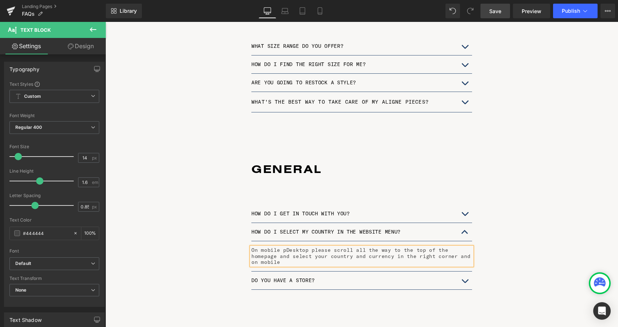
scroll to position [1652, 512]
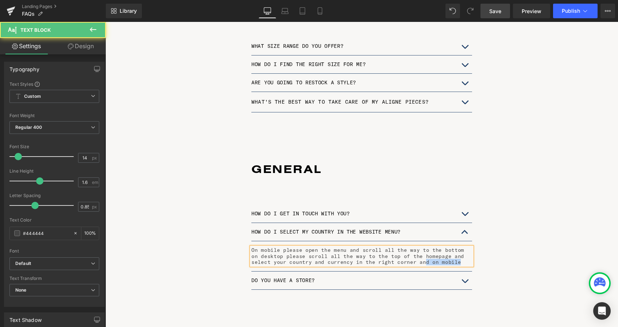
drag, startPoint x: 433, startPoint y: 256, endPoint x: 398, endPoint y: 256, distance: 34.7
click at [398, 256] on span "On mobile please open the menu and scroll all the way to the bottom on desktop …" at bounding box center [357, 256] width 213 height 19
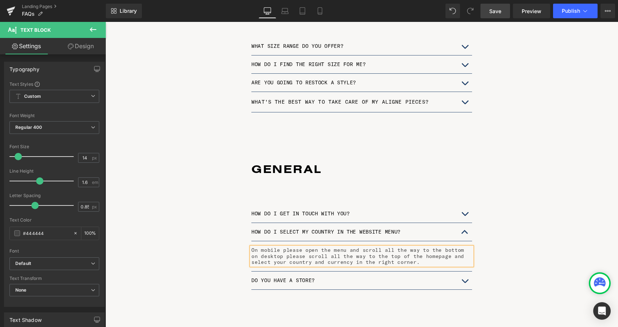
drag, startPoint x: 395, startPoint y: 256, endPoint x: 252, endPoint y: 244, distance: 143.5
click at [252, 247] on p "On mobile please open the menu and scroll all the way to the bottom on desktop …" at bounding box center [361, 256] width 221 height 18
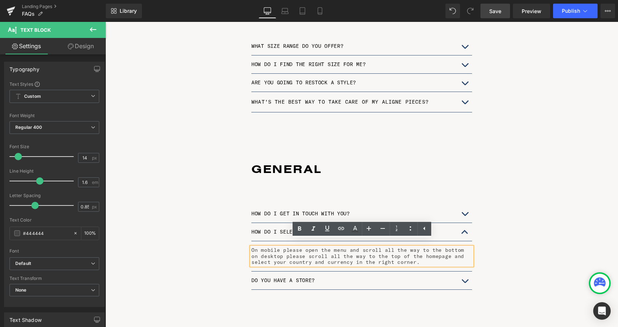
copy span "On mobile please open the menu and scroll all the way to the bottom on desktop …"
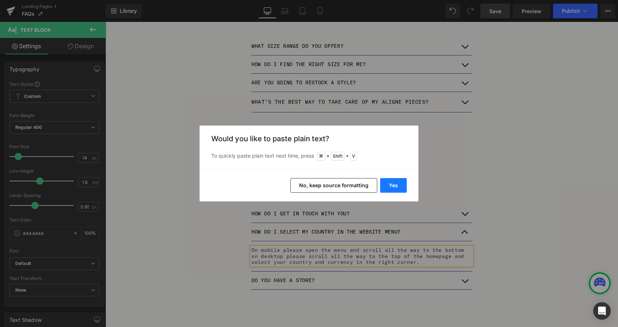
click at [395, 184] on button "Yes" at bounding box center [393, 185] width 27 height 15
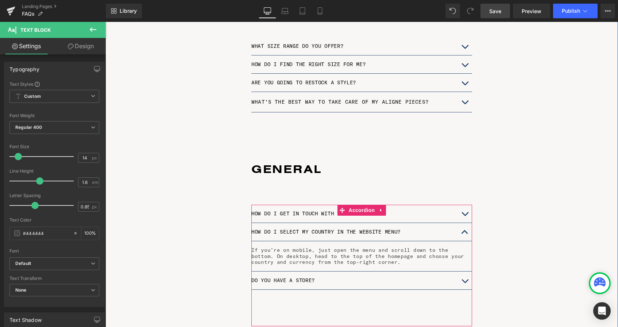
click at [465, 216] on span "button" at bounding box center [465, 216] width 0 height 0
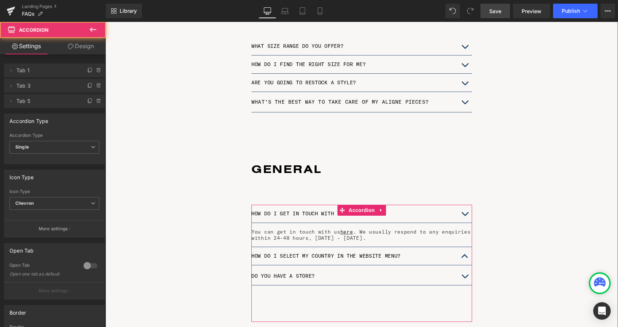
scroll to position [3, 4]
click at [466, 249] on button "button" at bounding box center [464, 256] width 15 height 18
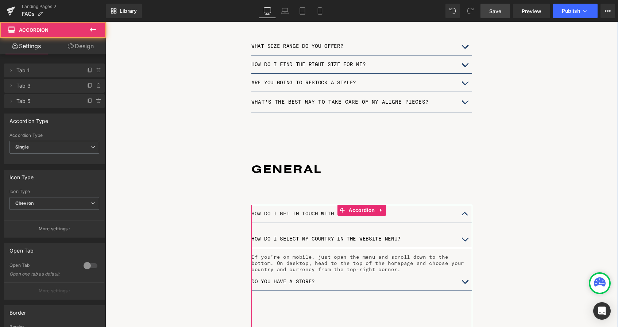
scroll to position [1652, 512]
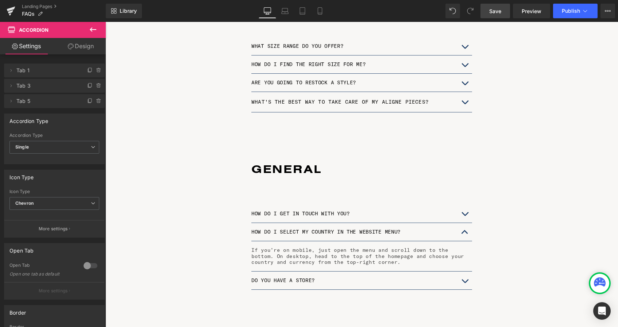
click at [494, 8] on span "Save" at bounding box center [495, 11] width 12 height 8
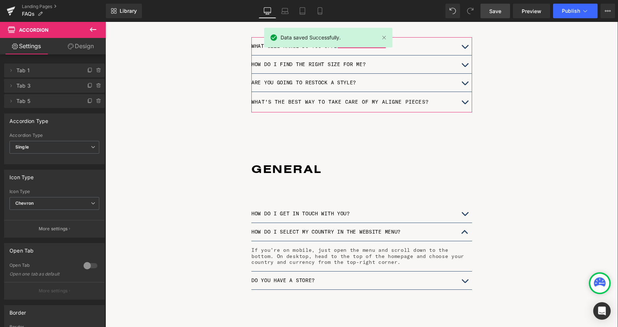
click at [464, 95] on button "button" at bounding box center [464, 102] width 15 height 20
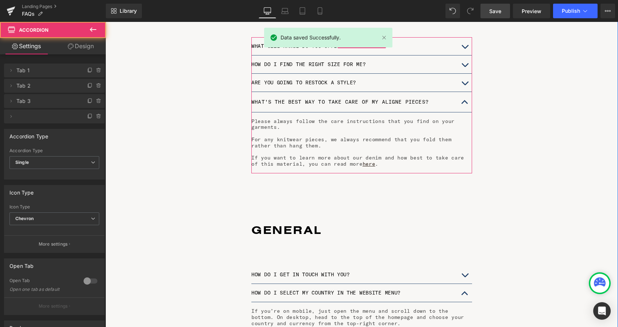
scroll to position [1714, 512]
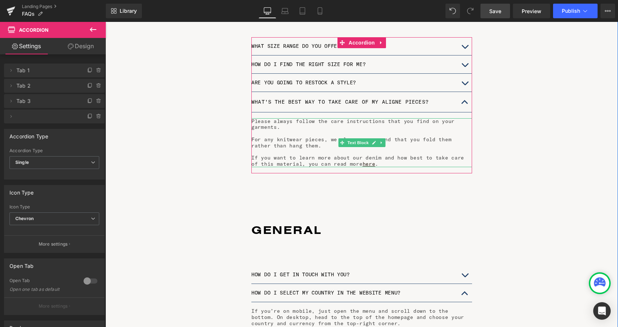
click at [369, 158] on p "If you want to learn more about our denim and how best to take care of this mat…" at bounding box center [361, 161] width 221 height 12
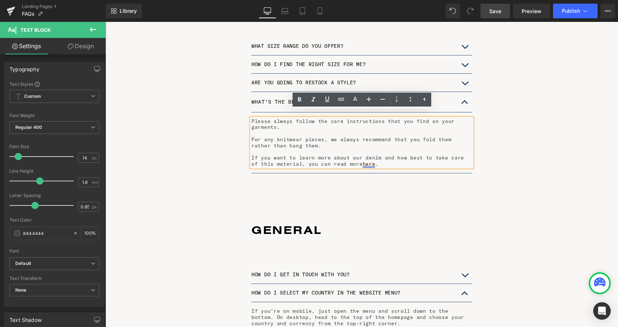
click at [363, 160] on u "here" at bounding box center [369, 163] width 13 height 7
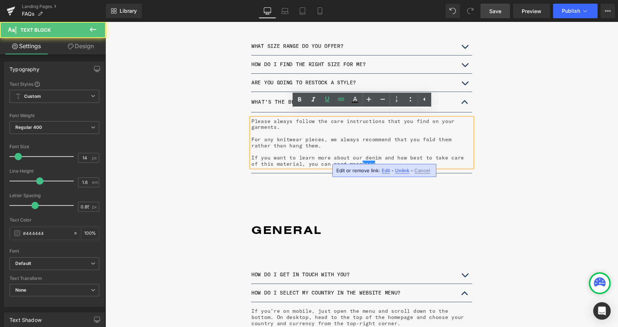
click at [363, 160] on u "here" at bounding box center [369, 163] width 13 height 7
click at [372, 157] on p "If you want to learn more about our denim and how best to take care of this mat…" at bounding box center [361, 161] width 221 height 12
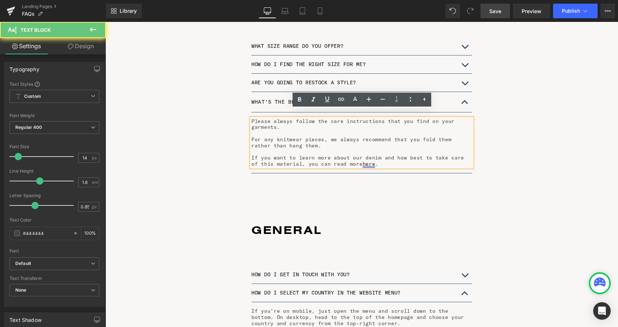
click at [363, 160] on u "here" at bounding box center [369, 163] width 13 height 7
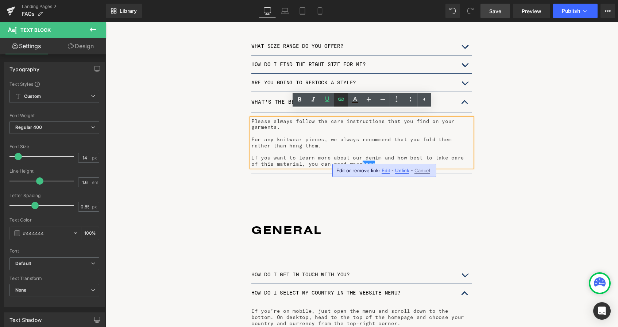
click at [340, 98] on icon at bounding box center [341, 99] width 9 height 9
type input "https://aligne.co/pages/denim-care-guide"
click at [380, 177] on input "https://aligne.co/pages/denim-care-guide" at bounding box center [378, 173] width 112 height 18
click at [386, 175] on input "https://aligne.co/pages/denim-care-guide" at bounding box center [378, 173] width 112 height 18
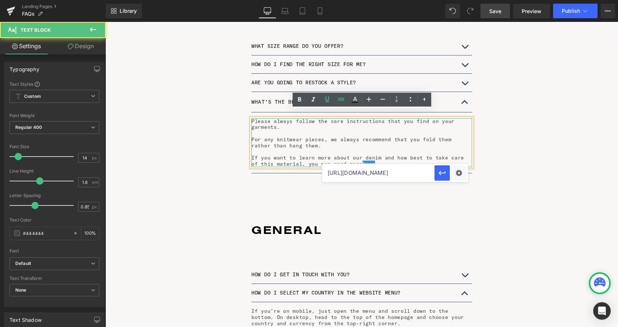
click at [373, 158] on p "If you want to learn more about our denim and how best to take care of this mat…" at bounding box center [361, 161] width 221 height 12
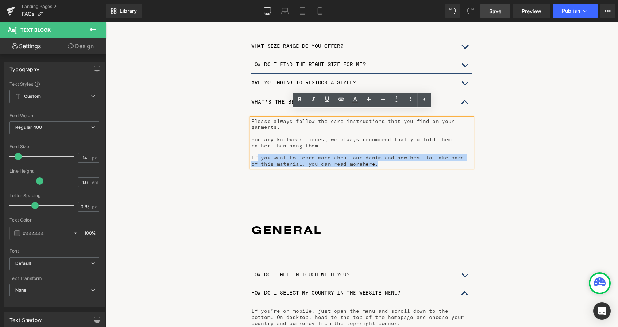
drag, startPoint x: 374, startPoint y: 158, endPoint x: 258, endPoint y: 154, distance: 116.4
click at [258, 155] on p "If you want to learn more about our denim and how best to take care of this mat…" at bounding box center [361, 161] width 221 height 12
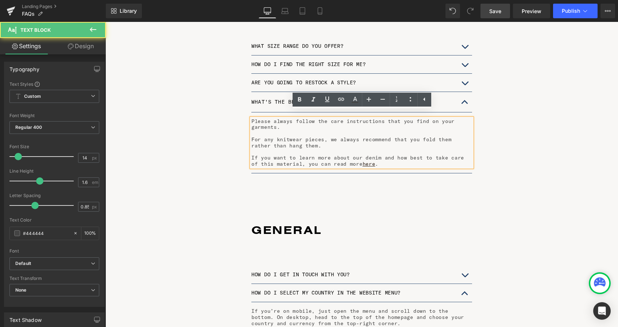
click at [407, 118] on p "Please always follow the care instructions that you find on your garments." at bounding box center [361, 124] width 221 height 12
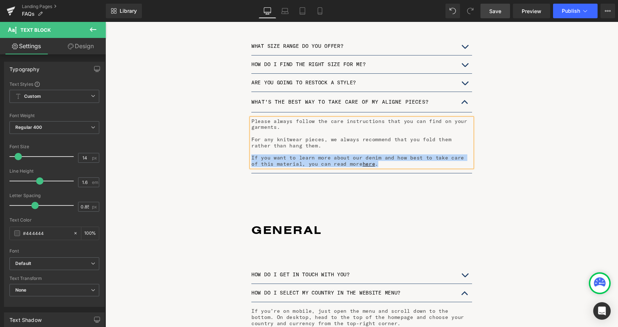
drag, startPoint x: 368, startPoint y: 158, endPoint x: 252, endPoint y: 150, distance: 116.3
click at [252, 155] on p "If you want to learn more about our denim and how best to take care of this mat…" at bounding box center [361, 161] width 221 height 12
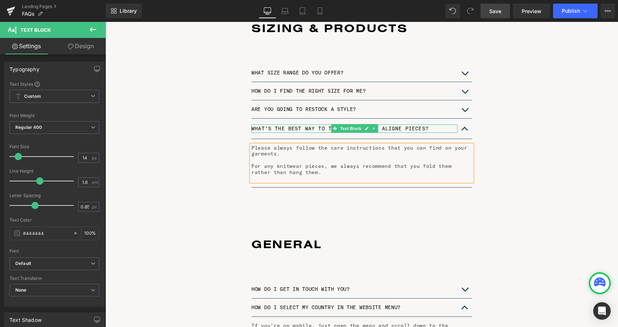
scroll to position [743, 0]
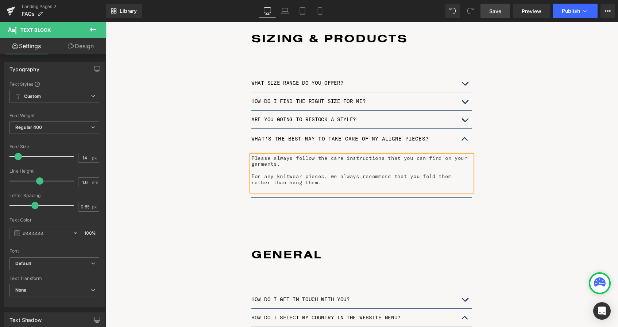
click at [465, 122] on span "button" at bounding box center [465, 122] width 0 height 0
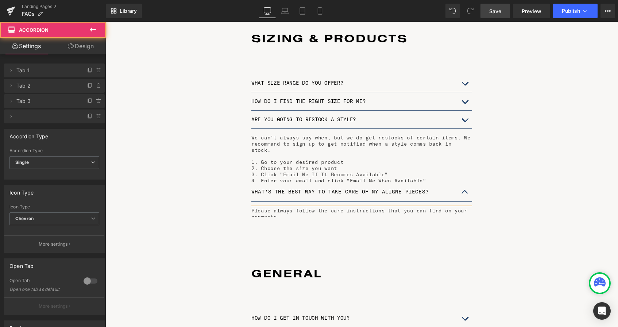
scroll to position [3, 4]
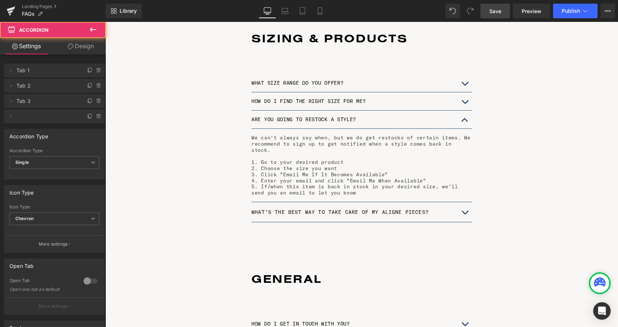
click at [464, 94] on button "button" at bounding box center [464, 101] width 15 height 18
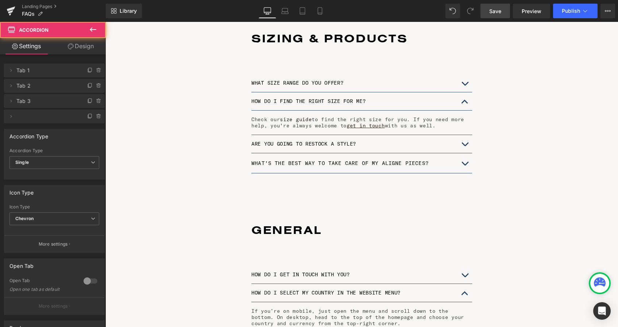
scroll to position [1677, 512]
click at [465, 85] on span "button" at bounding box center [465, 85] width 0 height 0
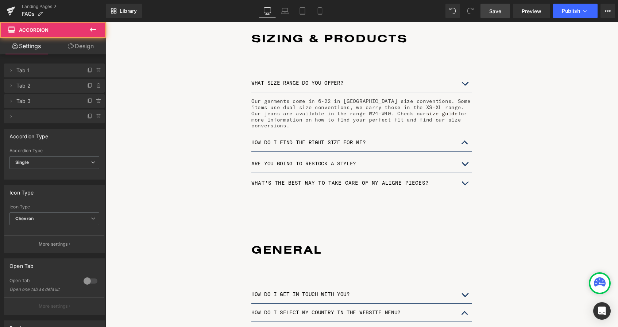
scroll to position [3, 4]
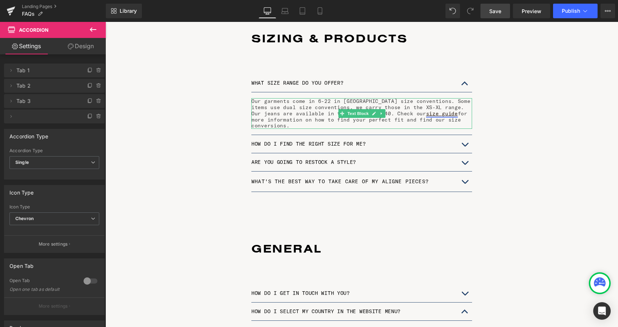
click at [426, 110] on u "size guide" at bounding box center [442, 113] width 32 height 7
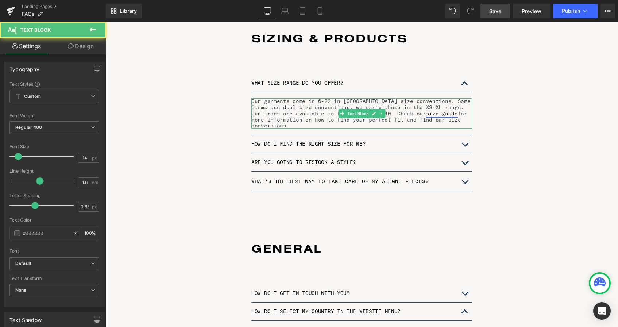
click at [426, 110] on u "size guide" at bounding box center [442, 113] width 32 height 7
click at [437, 108] on p "Our garments come in 6-22 in UK size conventions. Some items use dual size conv…" at bounding box center [361, 113] width 221 height 31
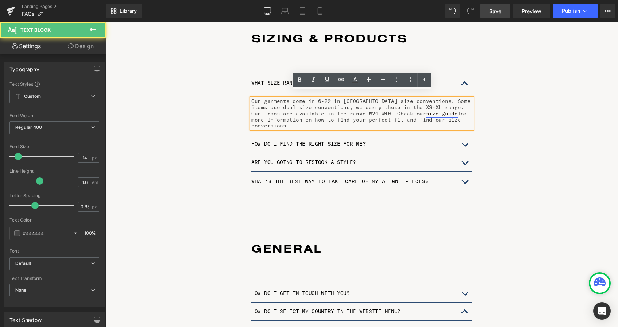
click at [426, 110] on u "size guide" at bounding box center [442, 113] width 32 height 7
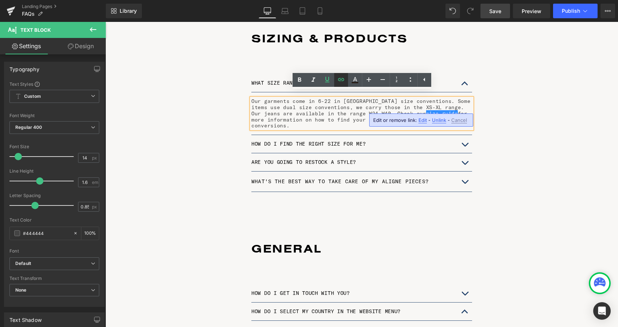
click at [339, 78] on icon at bounding box center [341, 79] width 9 height 9
type input "https://aligne.co/pages/find-your-size"
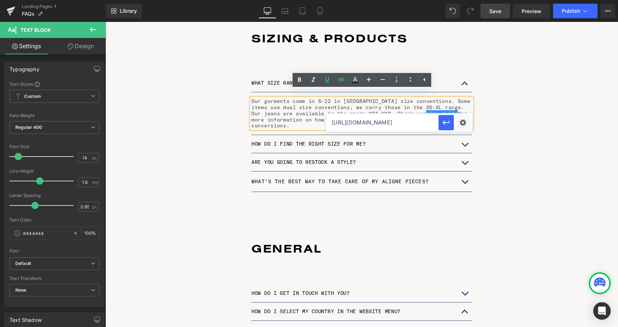
click at [383, 122] on input "https://aligne.co/pages/find-your-size" at bounding box center [382, 122] width 112 height 18
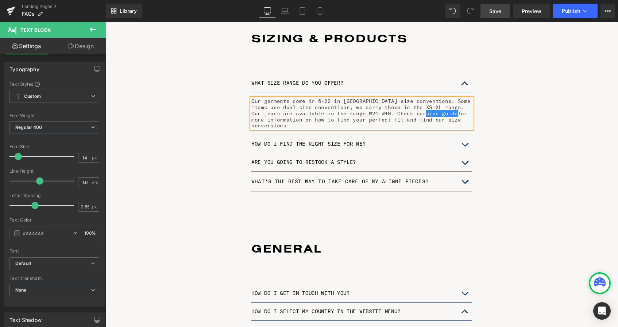
click at [493, 11] on span "Save" at bounding box center [495, 11] width 12 height 8
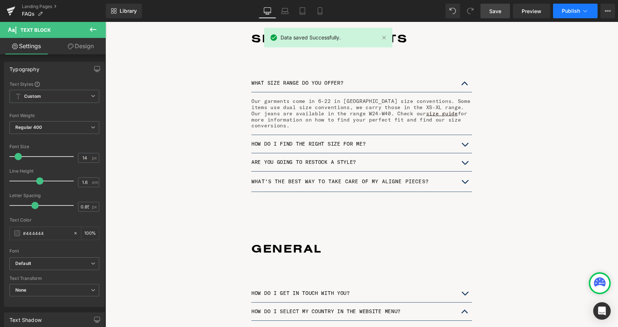
click at [574, 10] on span "Publish" at bounding box center [571, 11] width 18 height 6
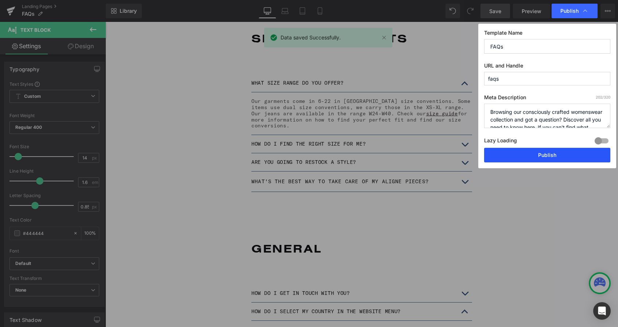
click at [549, 157] on button "Publish" at bounding box center [547, 155] width 126 height 15
